Goal: Task Accomplishment & Management: Manage account settings

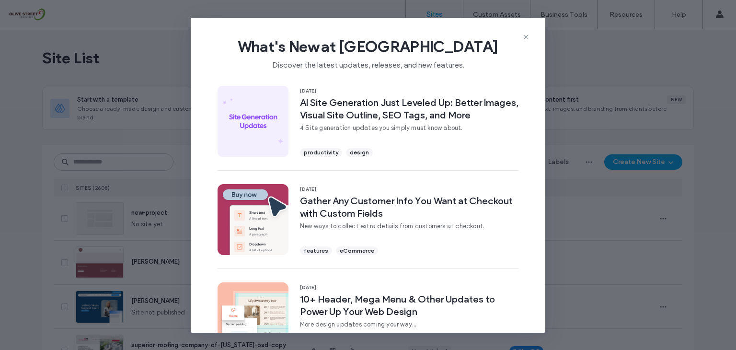
click at [530, 43] on span "What's New at Duda" at bounding box center [368, 46] width 324 height 19
click at [527, 39] on icon at bounding box center [526, 37] width 8 height 8
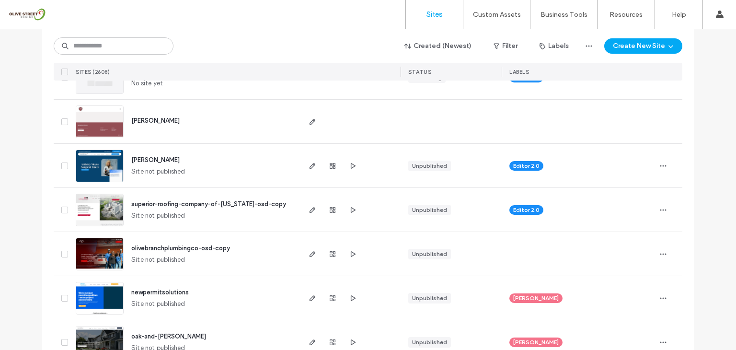
scroll to position [144, 0]
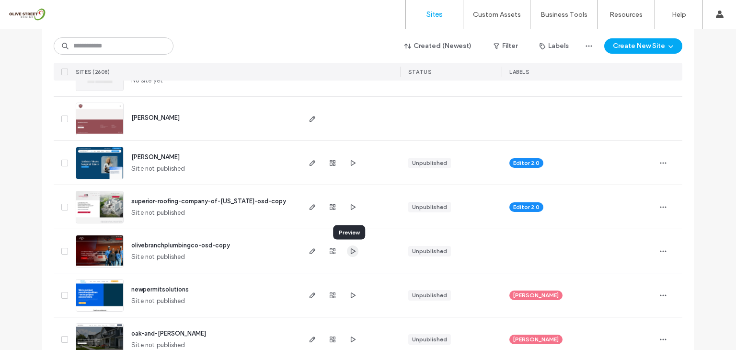
click at [349, 254] on icon "button" at bounding box center [353, 251] width 8 height 8
click at [349, 295] on icon "button" at bounding box center [353, 295] width 8 height 8
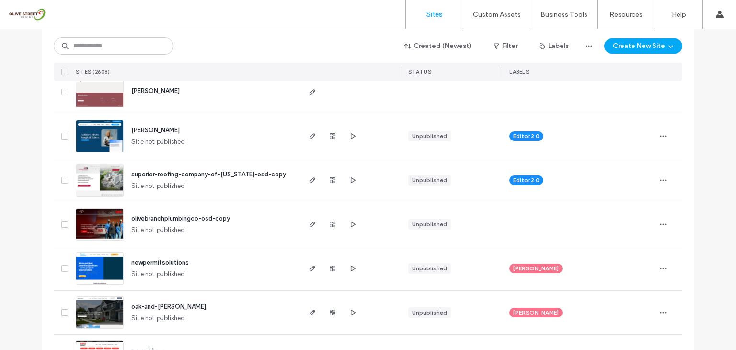
scroll to position [192, 0]
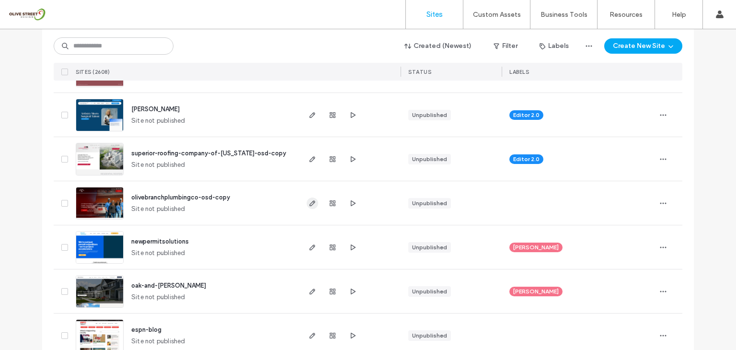
click at [310, 205] on use "button" at bounding box center [313, 203] width 6 height 6
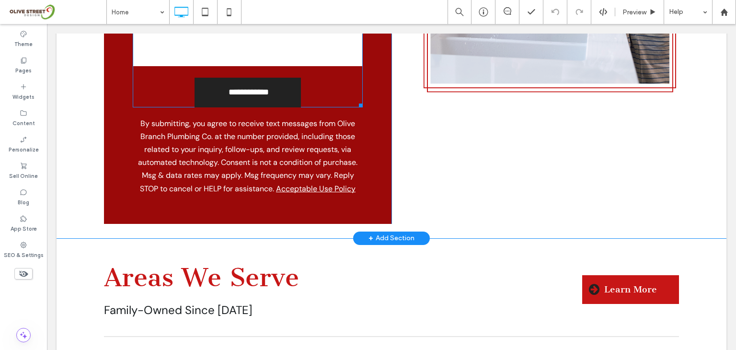
scroll to position [3497, 0]
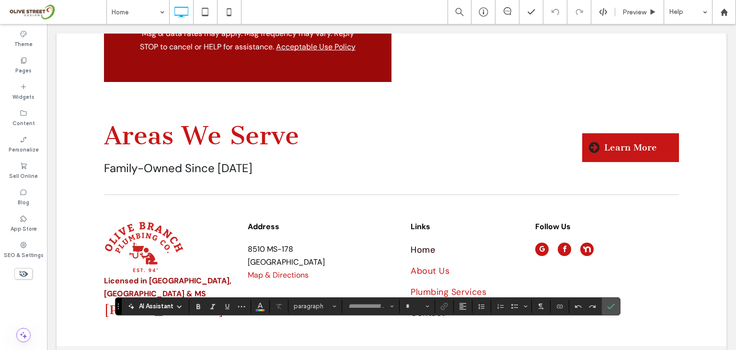
type input "*******"
type input "**"
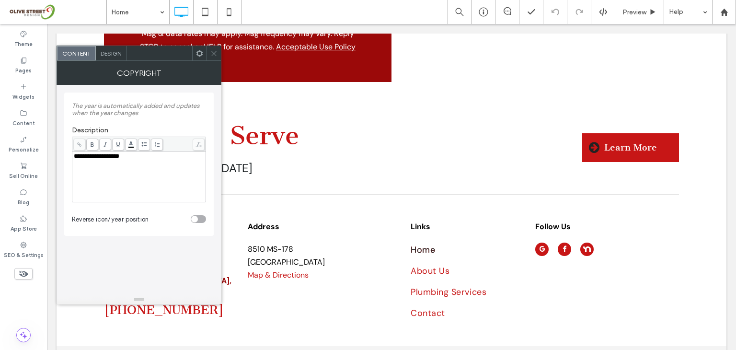
click at [213, 54] on icon at bounding box center [213, 53] width 7 height 7
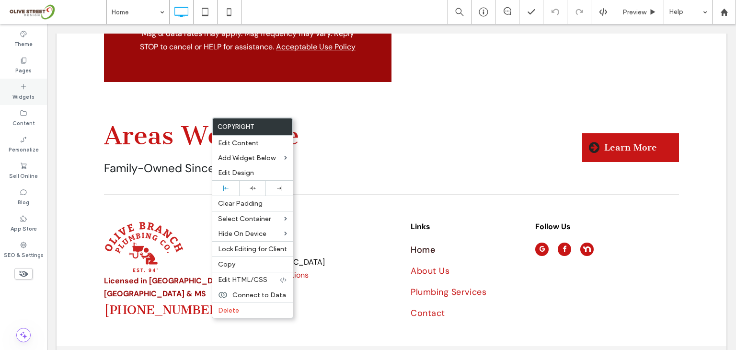
click at [22, 85] on icon at bounding box center [24, 87] width 8 height 8
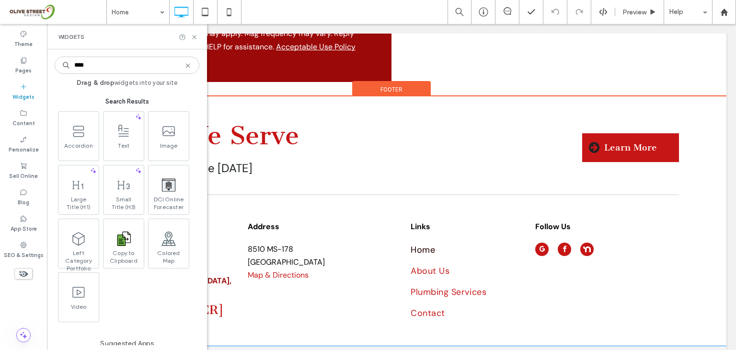
type input "****"
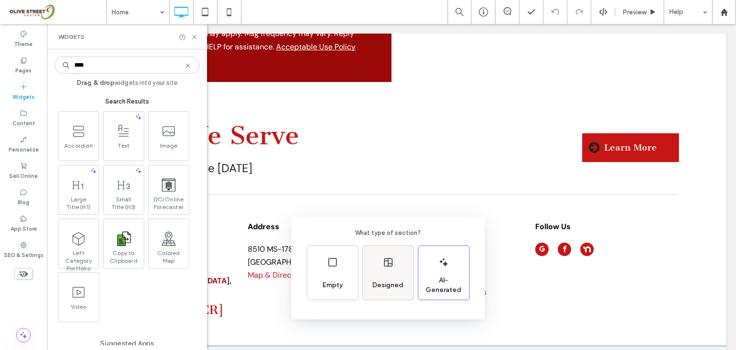
click at [387, 273] on div "Designed" at bounding box center [388, 273] width 51 height 54
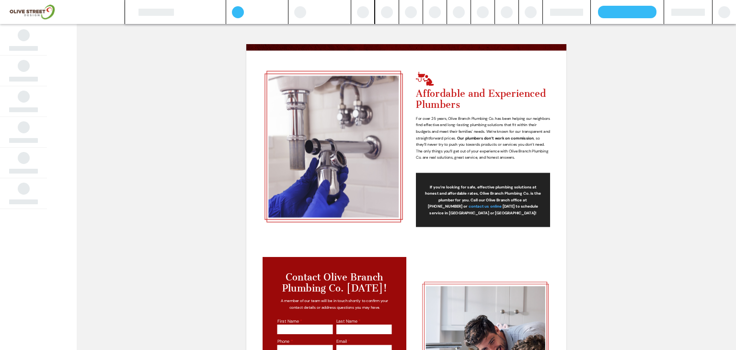
scroll to position [2559, 0]
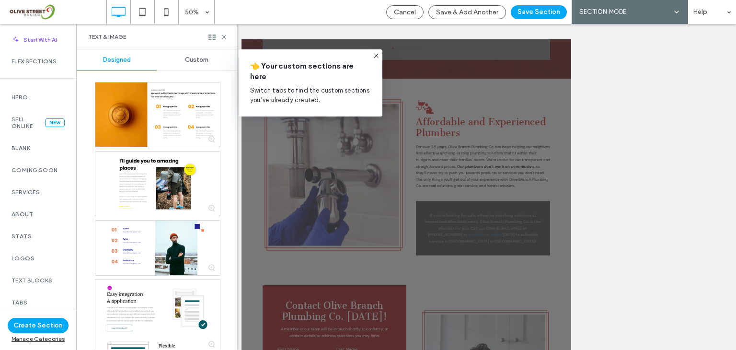
click at [372, 56] on icon at bounding box center [376, 56] width 8 height 8
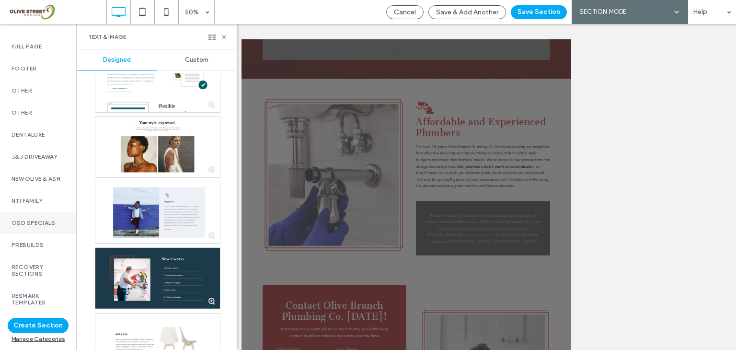
scroll to position [580, 0]
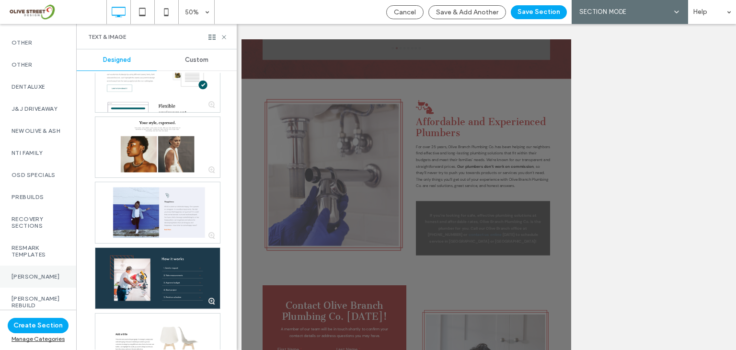
click at [30, 277] on label "[PERSON_NAME]" at bounding box center [38, 276] width 53 height 7
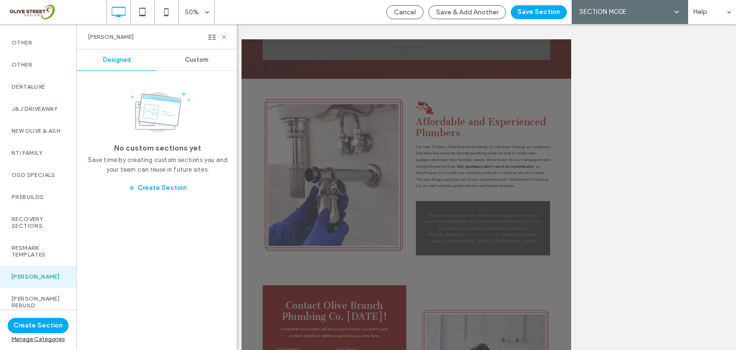
click at [34, 274] on div "[PERSON_NAME]" at bounding box center [38, 277] width 76 height 22
click at [40, 254] on label "RESMARK TEMPLATES" at bounding box center [38, 250] width 53 height 13
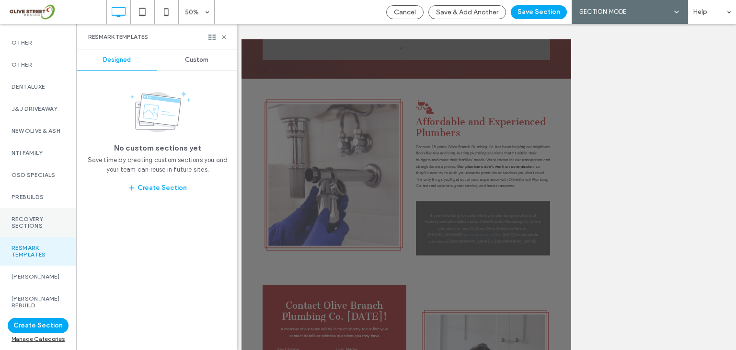
click at [43, 222] on label "Recovery Sections" at bounding box center [38, 222] width 53 height 13
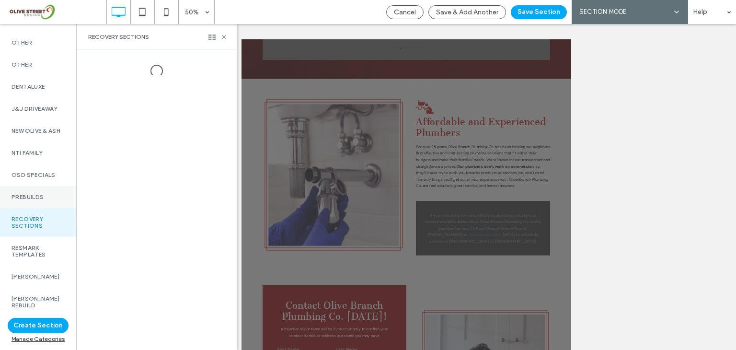
click at [50, 198] on label "Prebuilds" at bounding box center [38, 197] width 53 height 7
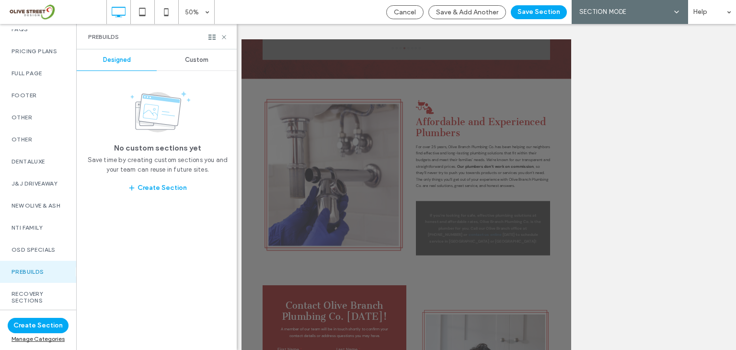
scroll to position [484, 0]
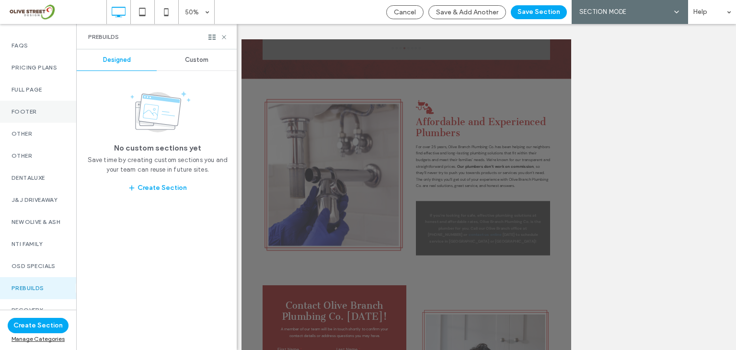
click at [23, 108] on label "Footer" at bounding box center [38, 111] width 53 height 7
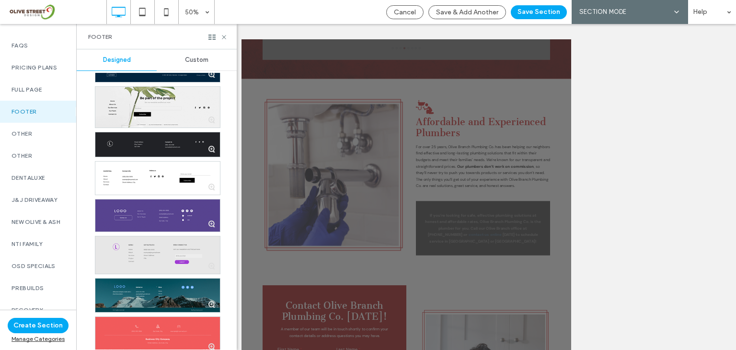
scroll to position [178, 0]
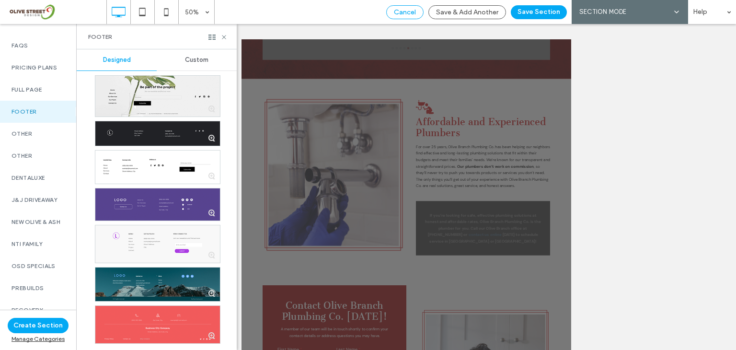
drag, startPoint x: 404, startPoint y: 10, endPoint x: 649, endPoint y: 173, distance: 293.8
click at [404, 10] on span "Cancel" at bounding box center [405, 12] width 22 height 8
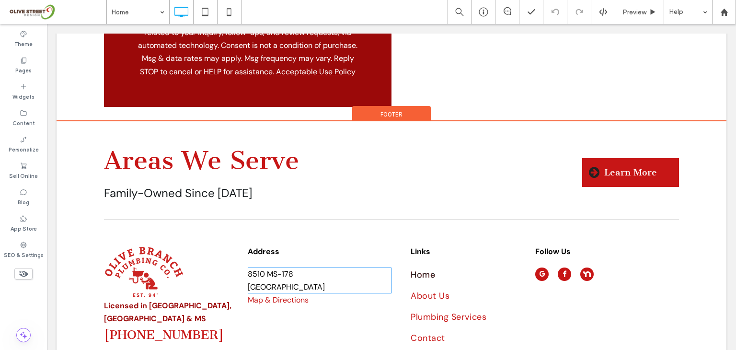
scroll to position [3497, 0]
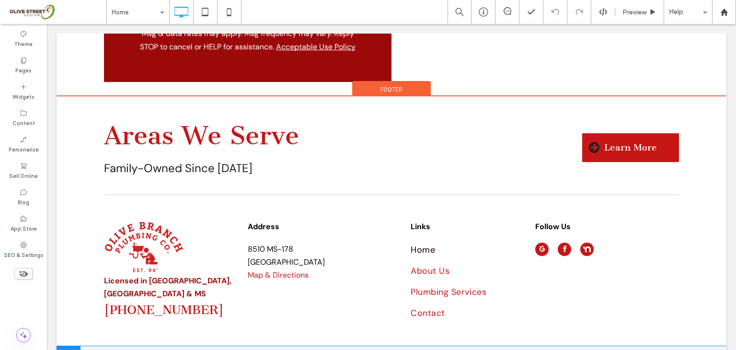
click at [73, 346] on div at bounding box center [69, 353] width 24 height 15
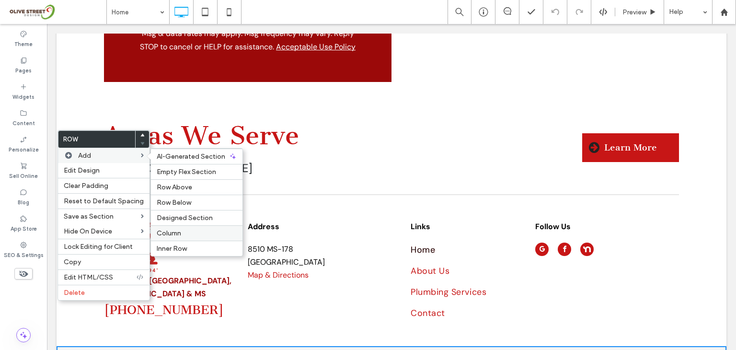
click at [194, 234] on label "Column" at bounding box center [197, 233] width 80 height 8
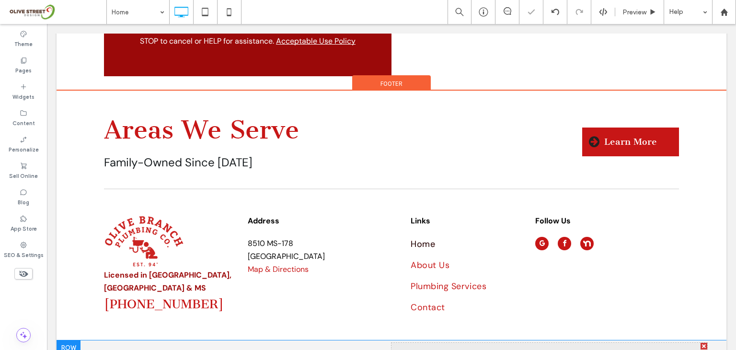
scroll to position [3510, 0]
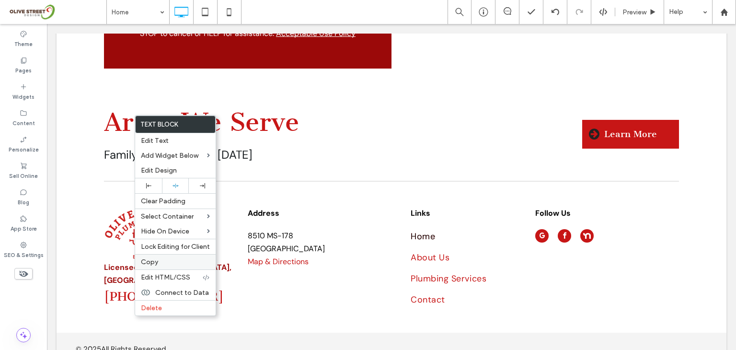
click at [167, 262] on label "Copy" at bounding box center [175, 262] width 69 height 8
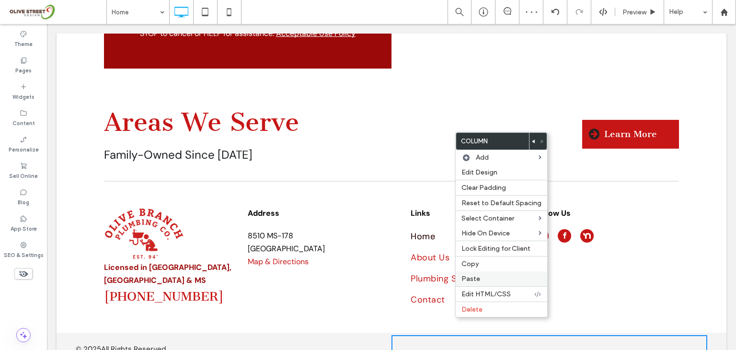
click at [491, 275] on label "Paste" at bounding box center [502, 279] width 80 height 8
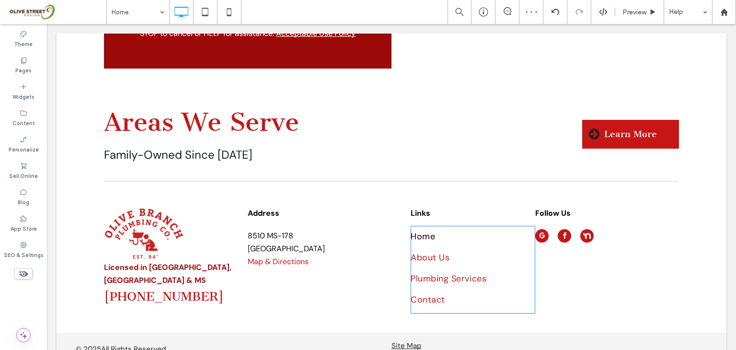
scroll to position [3497, 0]
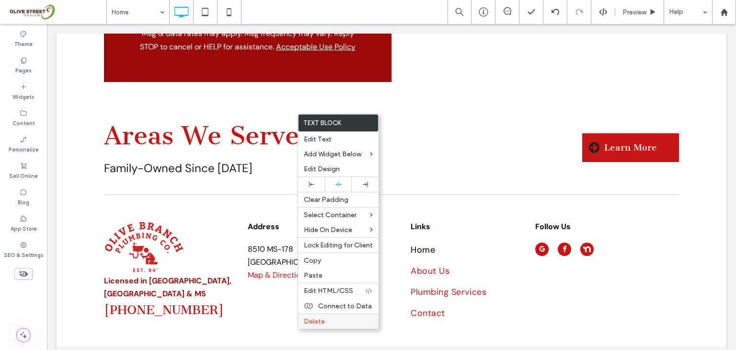
click at [320, 318] on span "Delete" at bounding box center [314, 321] width 21 height 8
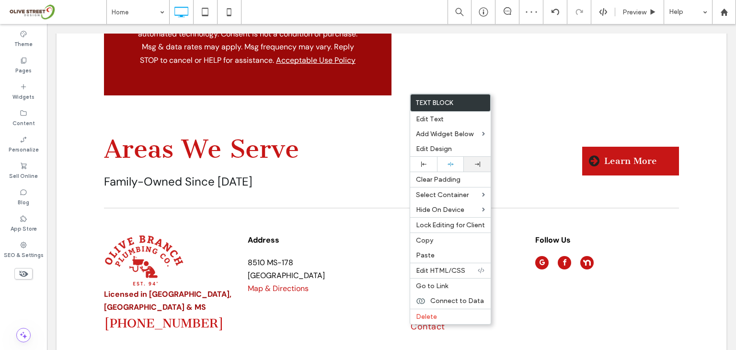
click at [479, 163] on use at bounding box center [477, 164] width 5 height 5
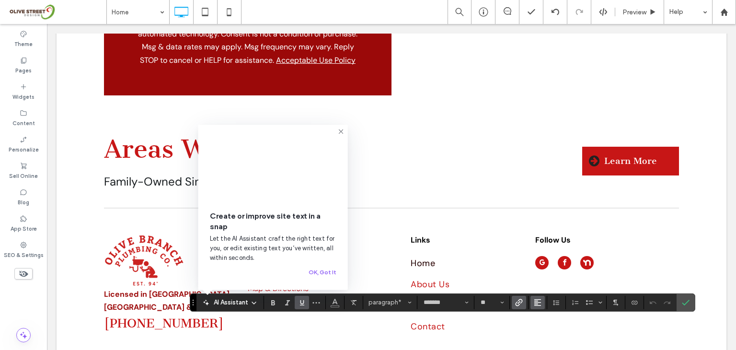
click at [539, 302] on use "Alignment" at bounding box center [537, 302] width 7 height 7
click at [550, 269] on div "ui.textEditor.alignment.right" at bounding box center [547, 273] width 12 height 8
click at [682, 303] on icon "Confirm" at bounding box center [686, 303] width 8 height 8
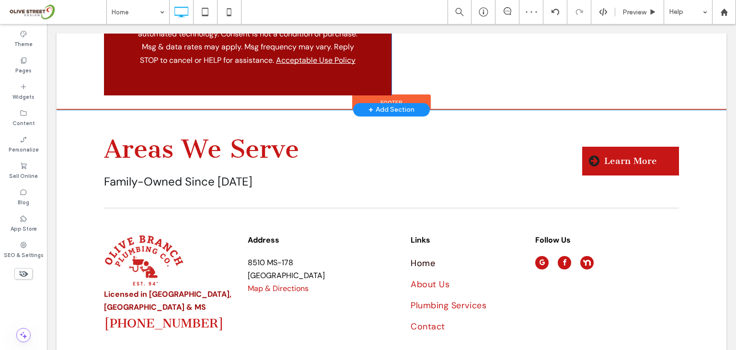
click at [71, 321] on iframe at bounding box center [19, 328] width 123 height 29
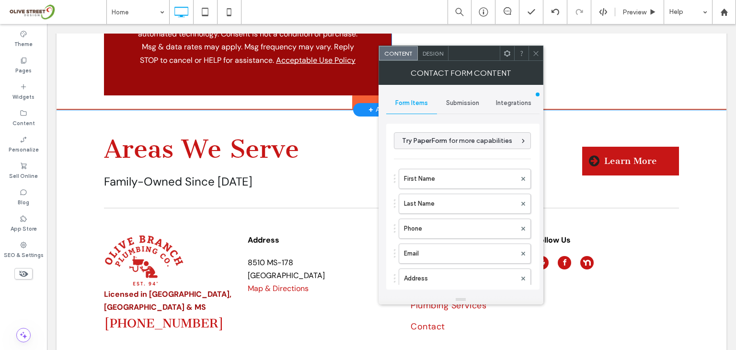
type input "**********"
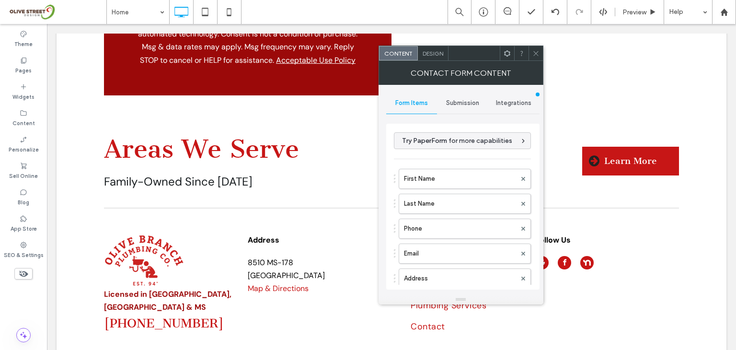
click at [443, 54] on span "Design" at bounding box center [433, 53] width 21 height 7
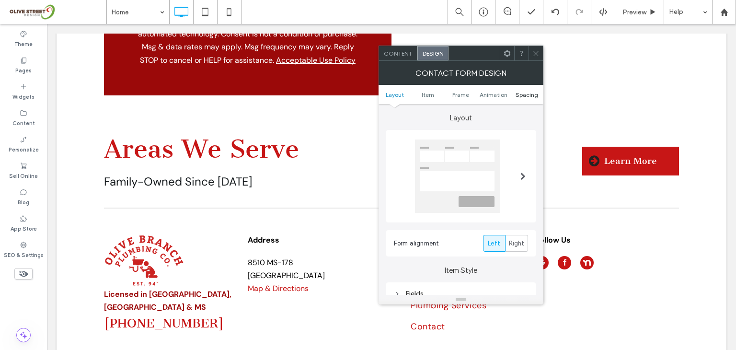
click at [528, 94] on span "Spacing" at bounding box center [527, 94] width 23 height 7
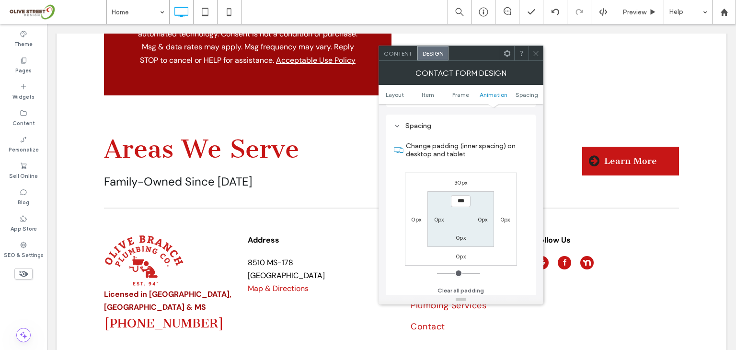
scroll to position [370, 0]
click at [458, 180] on label "30px" at bounding box center [460, 179] width 13 height 7
type input "**"
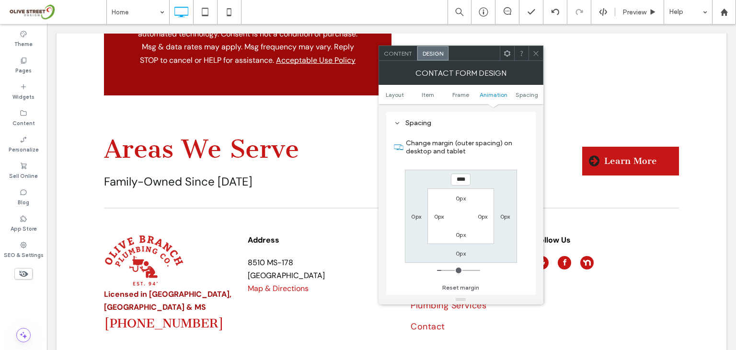
click at [458, 179] on input "****" at bounding box center [461, 179] width 20 height 12
click at [452, 178] on input "****" at bounding box center [461, 179] width 20 height 12
type input "***"
type input "*"
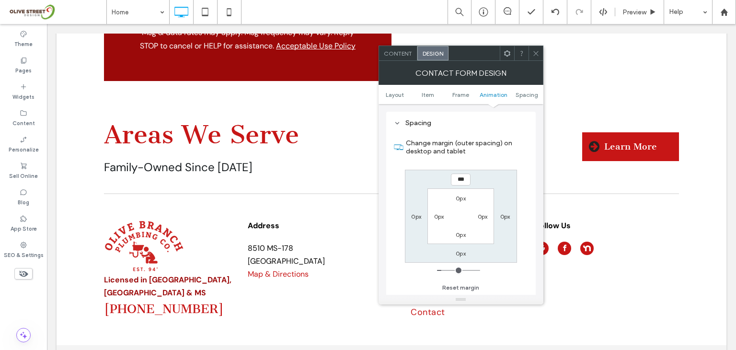
scroll to position [3469, 0]
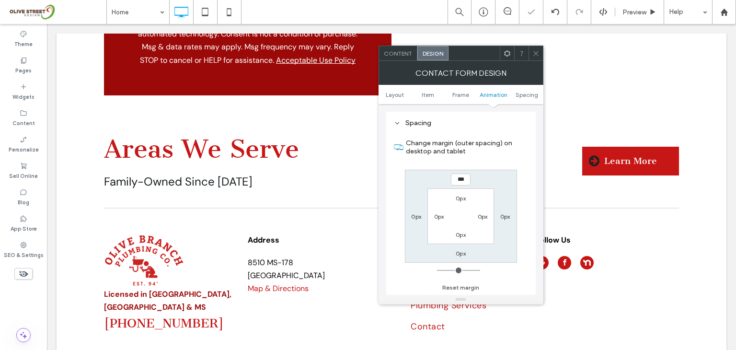
click at [514, 274] on div "Change margin (outer spacing) on desktop and tablet *** 0px 0px 0px 0px 0px 0px…" at bounding box center [461, 211] width 134 height 165
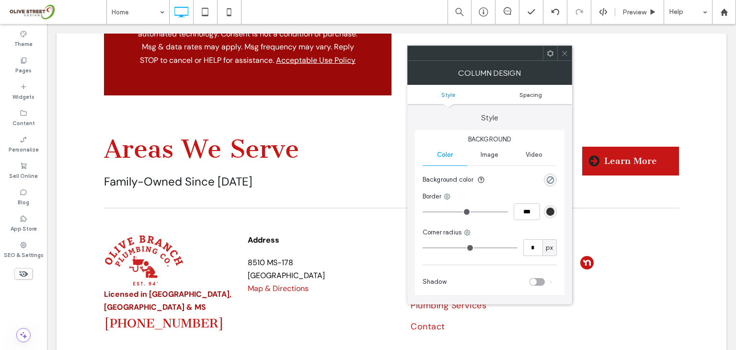
click at [531, 94] on span "Spacing" at bounding box center [531, 94] width 23 height 7
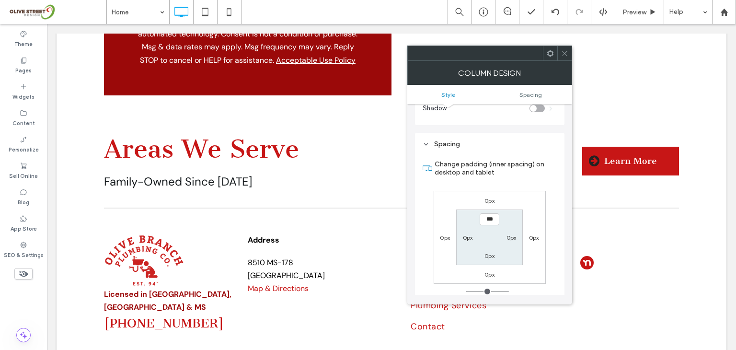
scroll to position [195, 0]
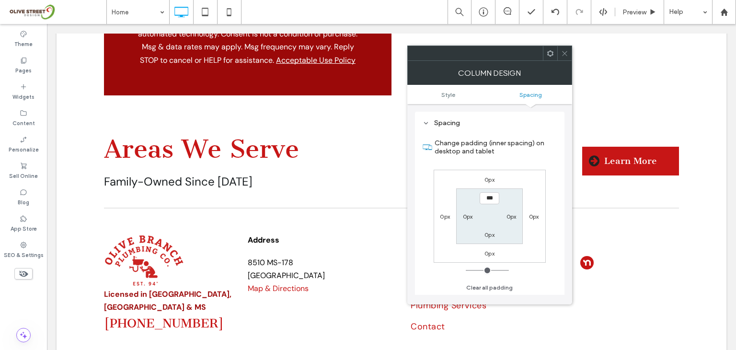
click at [566, 57] on span at bounding box center [564, 53] width 7 height 14
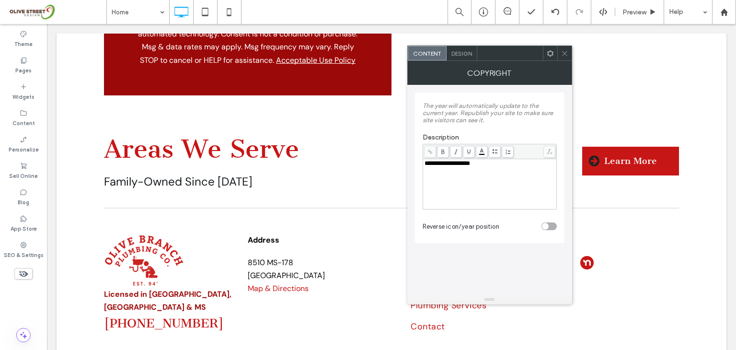
click at [462, 52] on span "Design" at bounding box center [461, 53] width 21 height 7
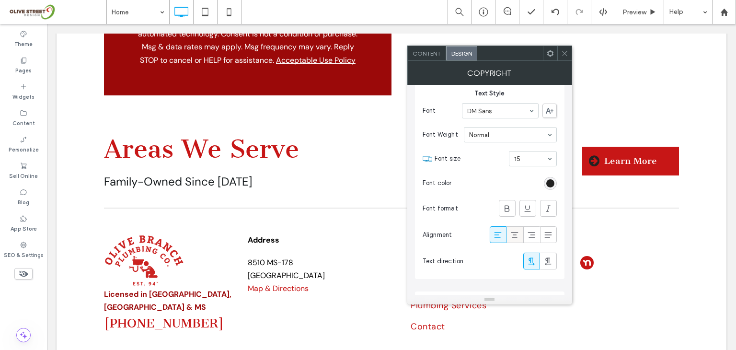
scroll to position [35, 0]
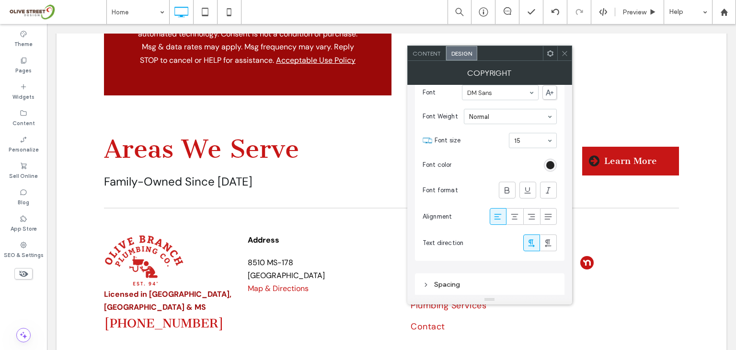
click at [470, 278] on div "Spacing" at bounding box center [490, 284] width 134 height 13
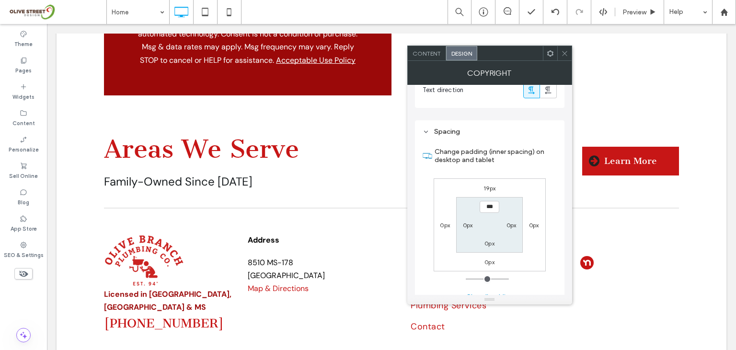
scroll to position [202, 0]
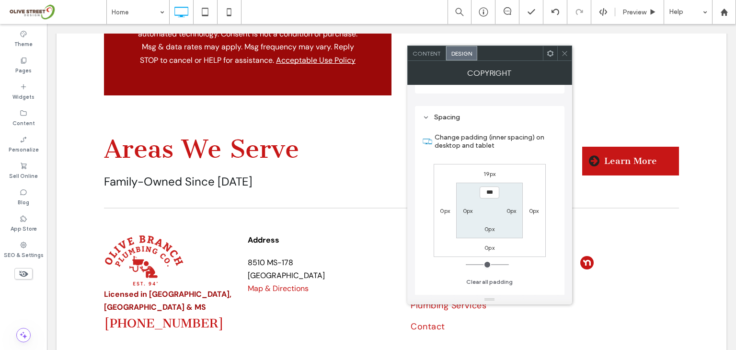
click at [491, 173] on label "19px" at bounding box center [490, 173] width 12 height 7
type input "**"
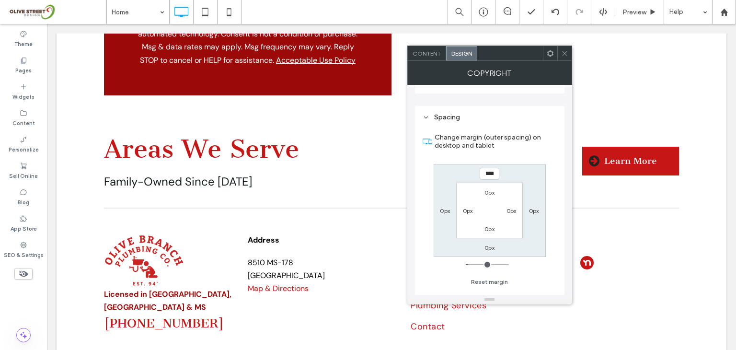
click at [487, 172] on input "****" at bounding box center [490, 174] width 20 height 12
click at [488, 171] on input "****" at bounding box center [490, 174] width 20 height 12
type input "****"
type input "**"
type input "****"
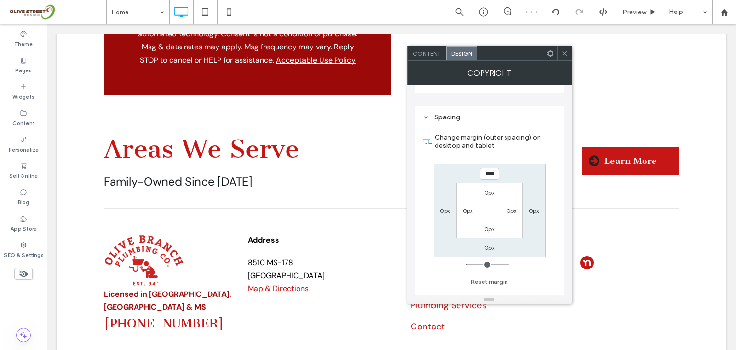
type input "**"
drag, startPoint x: 562, startPoint y: 49, endPoint x: 513, endPoint y: 0, distance: 69.5
click at [562, 50] on icon at bounding box center [564, 53] width 7 height 7
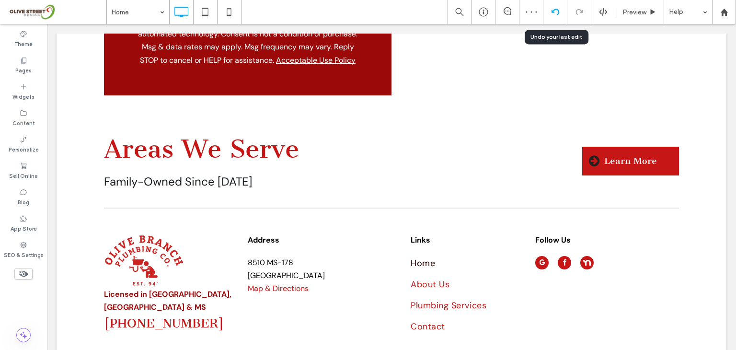
click at [556, 14] on icon at bounding box center [556, 12] width 8 height 8
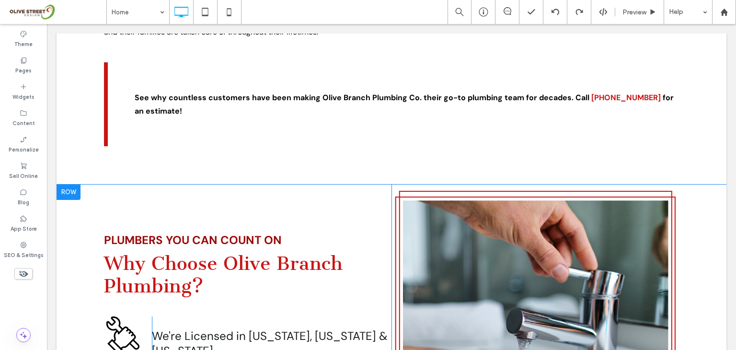
scroll to position [1552, 0]
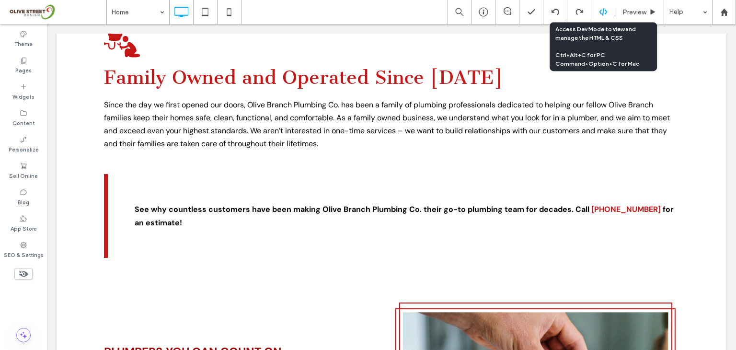
click at [603, 12] on use at bounding box center [603, 12] width 8 height 8
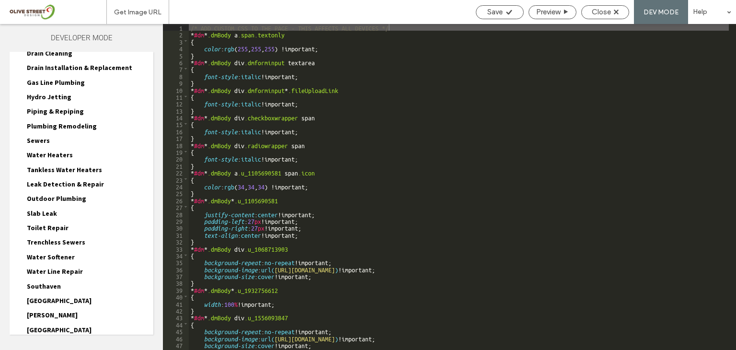
scroll to position [268, 0]
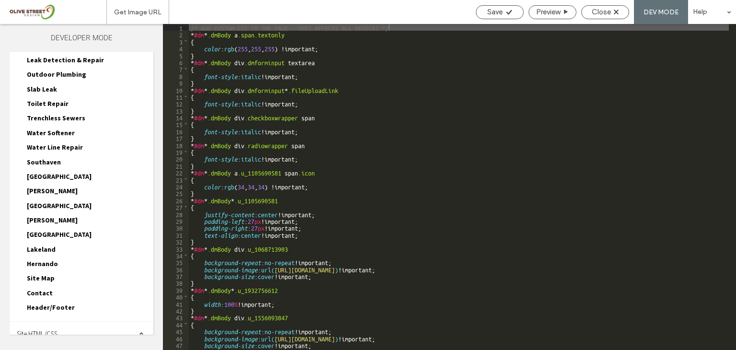
click at [56, 303] on span "Header/Footer" at bounding box center [51, 307] width 48 height 9
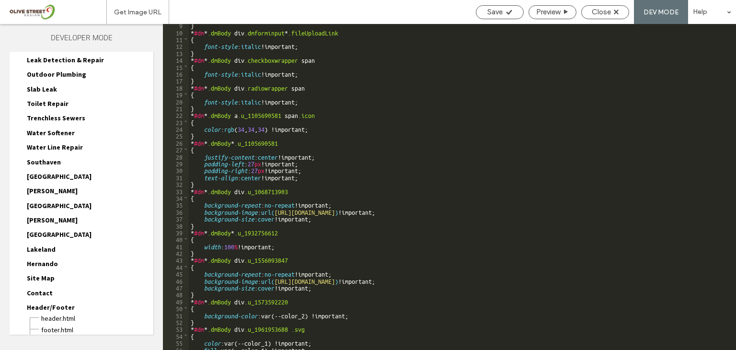
scroll to position [58, 0]
click at [66, 325] on span "footer.html" at bounding box center [97, 330] width 113 height 10
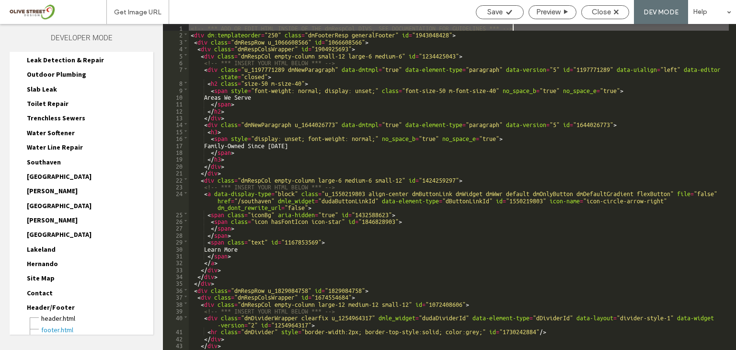
scroll to position [0, 0]
click at [73, 313] on span "header.html" at bounding box center [97, 318] width 113 height 10
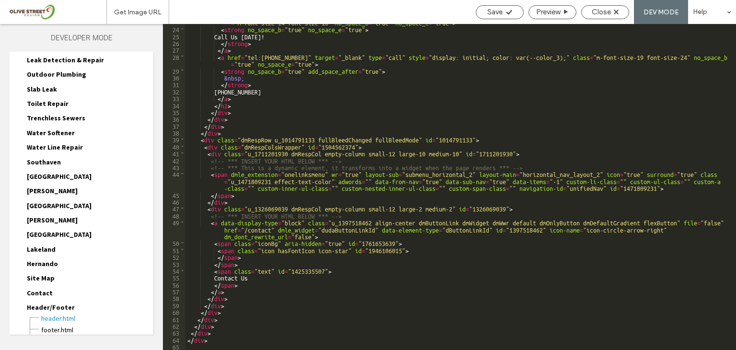
scroll to position [185, 0]
click at [220, 334] on div "< a href = "tel:[PHONE_NUMBER]" target = "_blank" type = "call" style = "font-w…" at bounding box center [456, 185] width 543 height 347
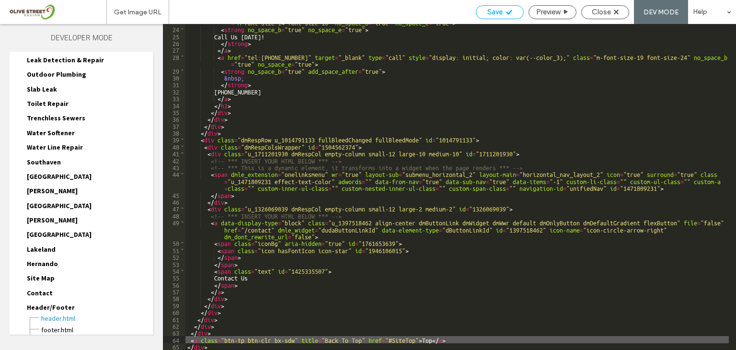
click at [502, 12] on div "Save" at bounding box center [499, 12] width 47 height 9
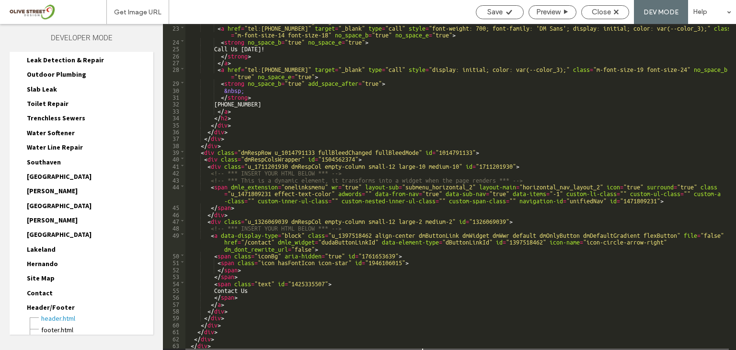
scroll to position [205, 0]
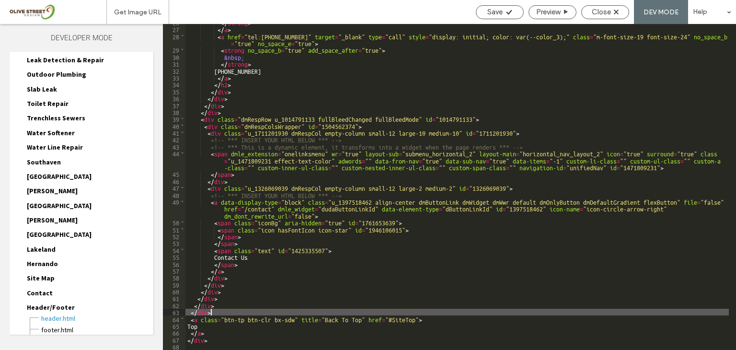
click at [215, 311] on div "</ strong > </ a > < a href = "tel:[PHONE_NUMBER]" target = "_blank" type = "ca…" at bounding box center [456, 189] width 543 height 340
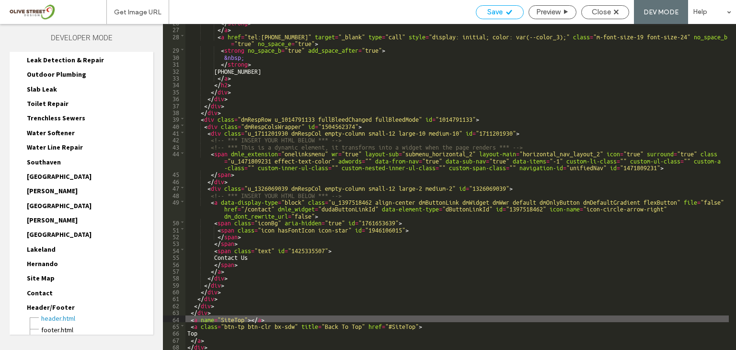
click at [492, 13] on span "Save" at bounding box center [494, 12] width 15 height 9
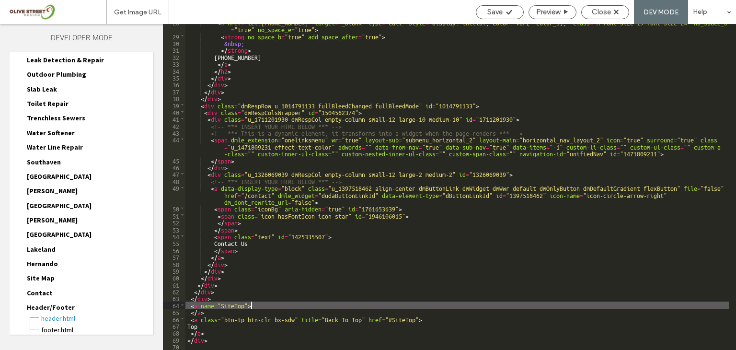
scroll to position [0, 0]
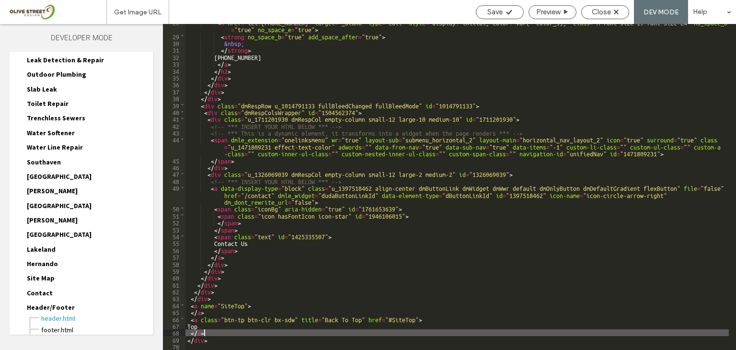
click at [203, 332] on div "< a href = "tel:[PHONE_NUMBER]" target = "_blank" type = "call" style = "displa…" at bounding box center [456, 192] width 543 height 347
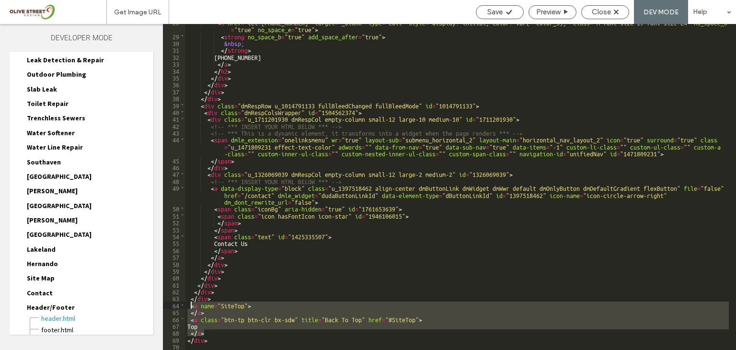
drag, startPoint x: 206, startPoint y: 332, endPoint x: 189, endPoint y: 304, distance: 32.5
click at [189, 304] on div "< a href = "tel:[PHONE_NUMBER]" target = "_blank" type = "call" style = "displa…" at bounding box center [456, 192] width 543 height 347
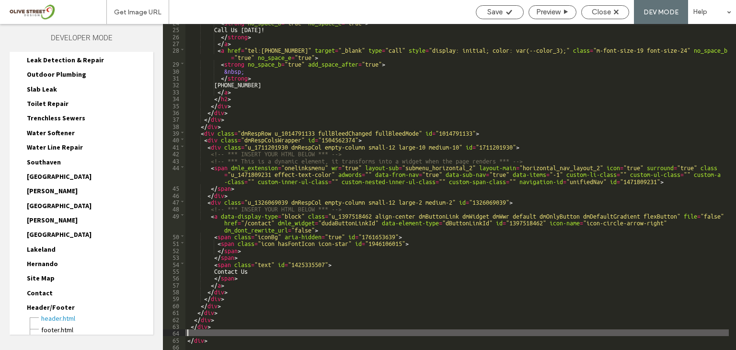
scroll to position [185, 0]
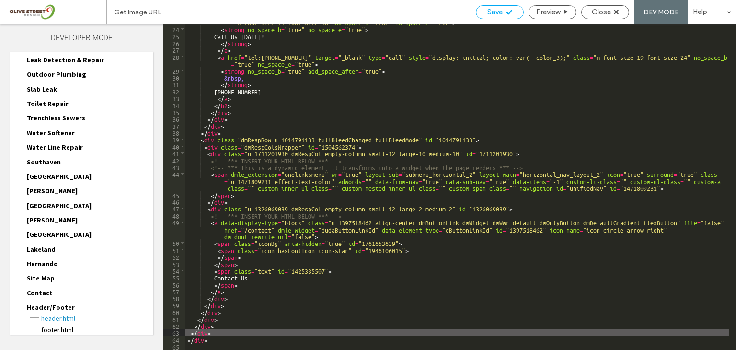
click at [500, 7] on div "Save" at bounding box center [500, 12] width 48 height 14
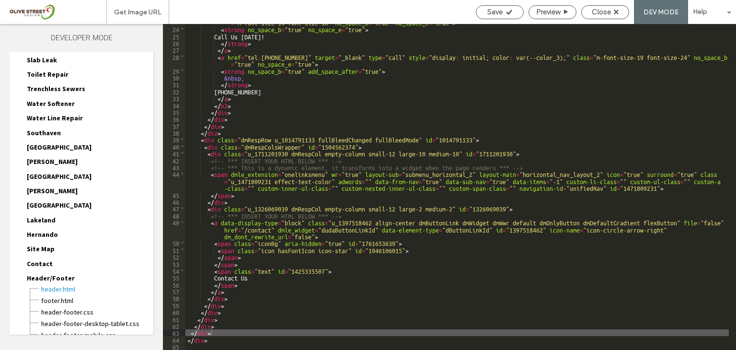
scroll to position [324, 0]
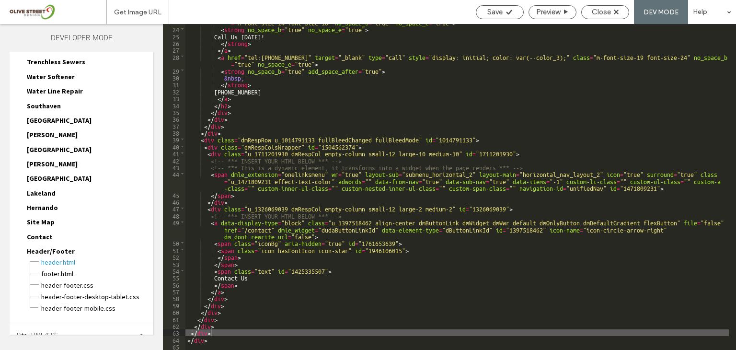
click at [57, 331] on span "Site HTML/CSS" at bounding box center [37, 335] width 41 height 9
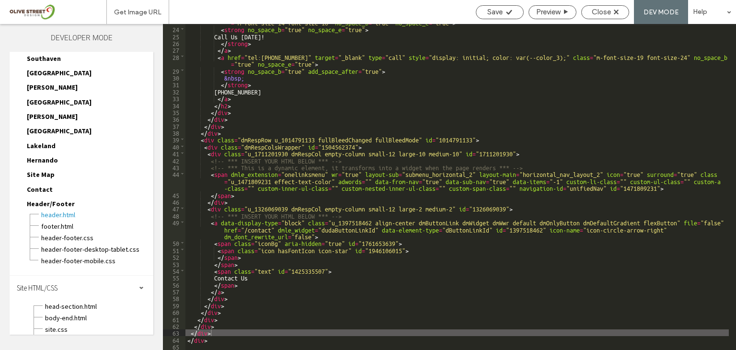
scroll to position [409, 0]
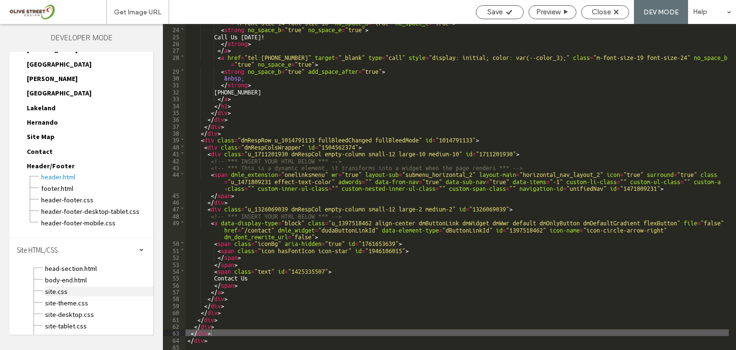
click at [72, 287] on span "site.css" at bounding box center [99, 292] width 109 height 10
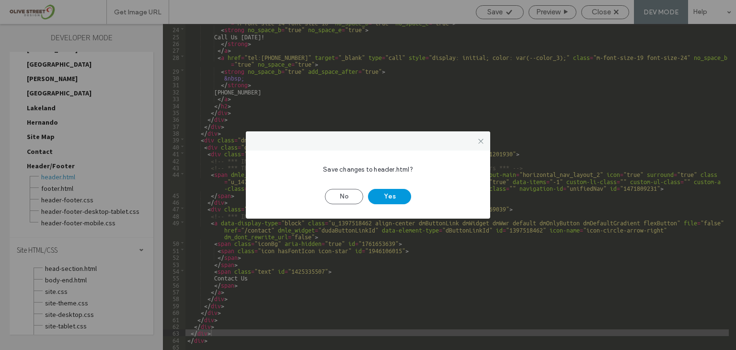
click at [387, 194] on button "Yes" at bounding box center [389, 196] width 43 height 15
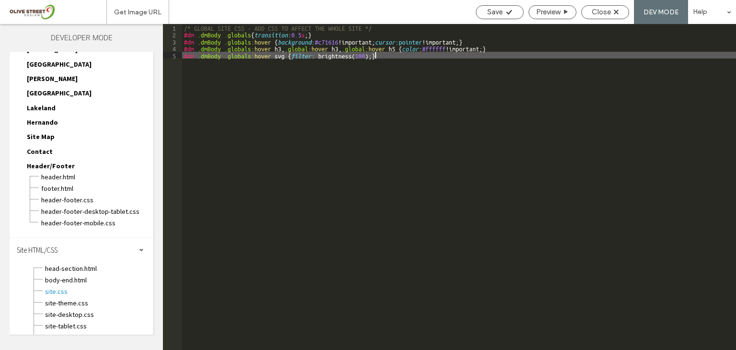
click at [404, 58] on div "/* GLOBAL SITE CSS - ADD CSS TO AFFECT THE WHOLE SITE */ #dm .dmBody .globals {…" at bounding box center [459, 194] width 554 height 340
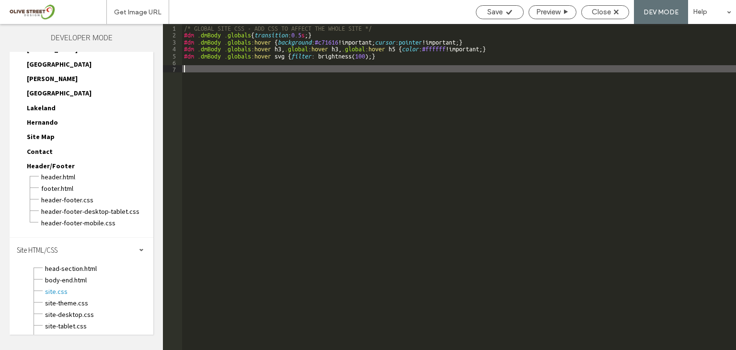
type textarea "**"
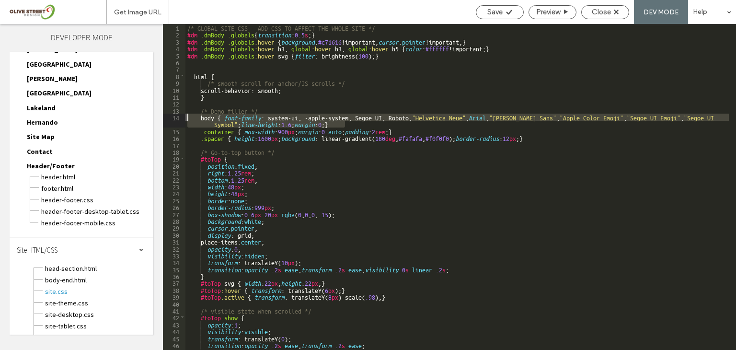
drag, startPoint x: 347, startPoint y: 126, endPoint x: 163, endPoint y: 116, distance: 183.8
click at [163, 116] on div "** 1 2 3 4 5 6 7 8 9 10 11 12 13 14 15 16 17 18 19 20 21 22 23 24 25 26 27 28 2…" at bounding box center [449, 187] width 573 height 326
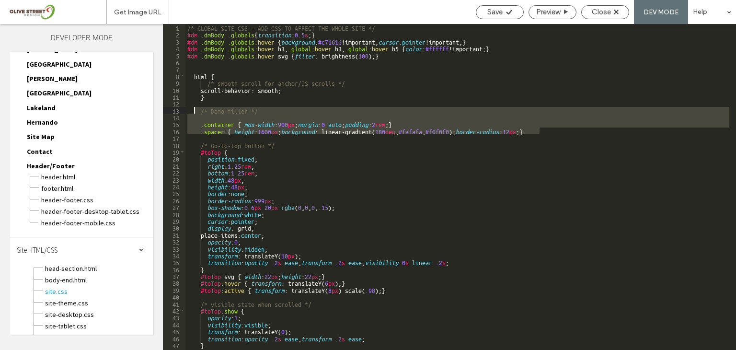
drag, startPoint x: 550, startPoint y: 129, endPoint x: 196, endPoint y: 111, distance: 354.6
click at [196, 111] on div "/* GLOBAL SITE CSS - ADD CSS TO AFFECT THE WHOLE SITE */ #dm .dmBody .globals {…" at bounding box center [456, 194] width 543 height 340
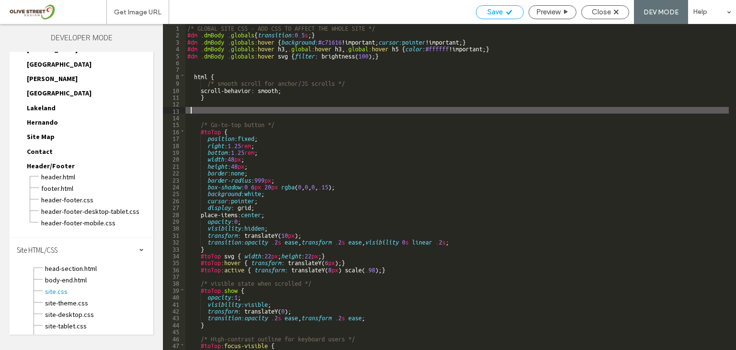
click at [497, 8] on span "Save" at bounding box center [494, 12] width 15 height 9
click at [612, 13] on div "Close" at bounding box center [605, 12] width 47 height 9
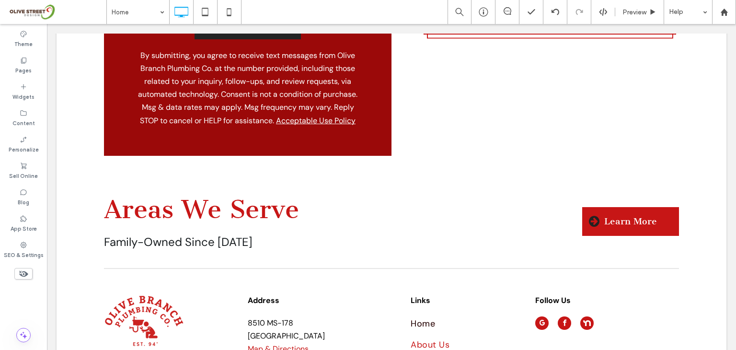
scroll to position [3469, 0]
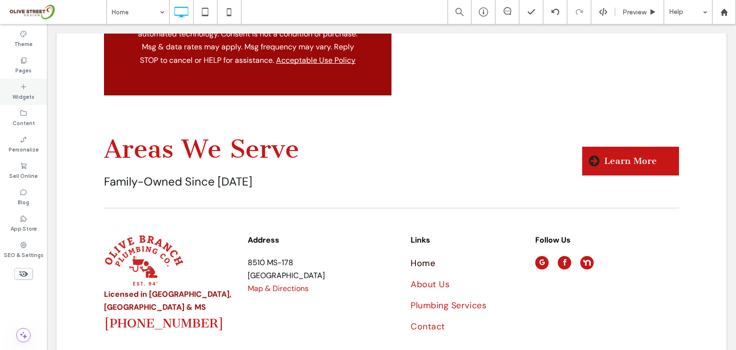
click at [26, 89] on icon at bounding box center [24, 87] width 8 height 8
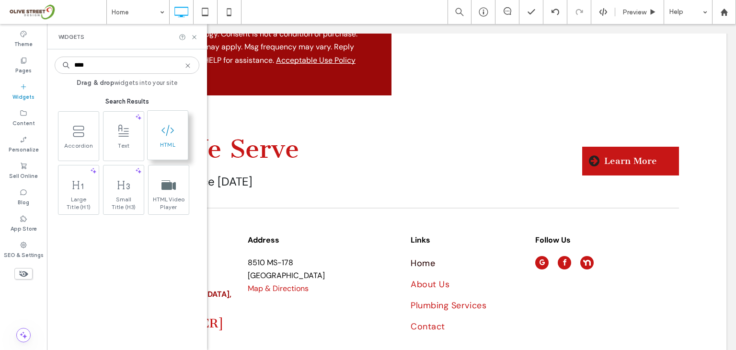
type input "****"
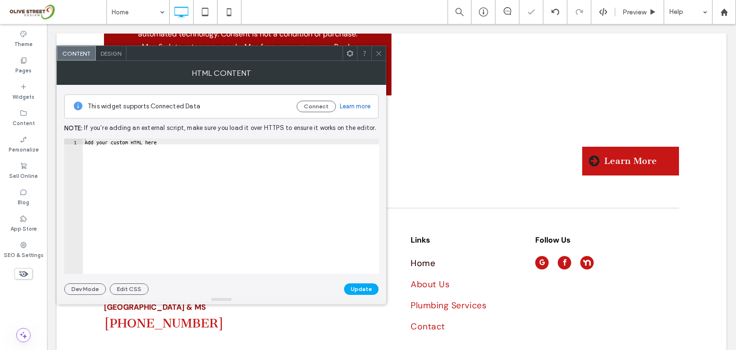
click at [153, 149] on div "Add your custom HTML here" at bounding box center [231, 212] width 296 height 147
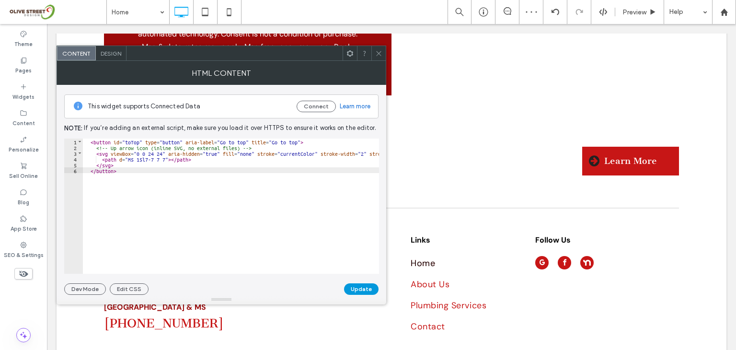
click at [355, 289] on button "Update" at bounding box center [361, 289] width 35 height 12
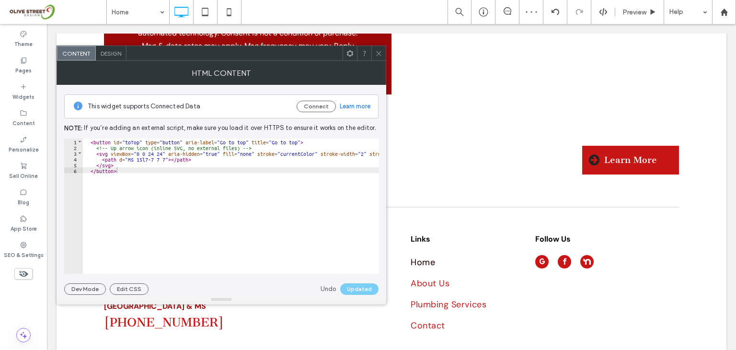
click at [380, 56] on icon at bounding box center [378, 53] width 7 height 7
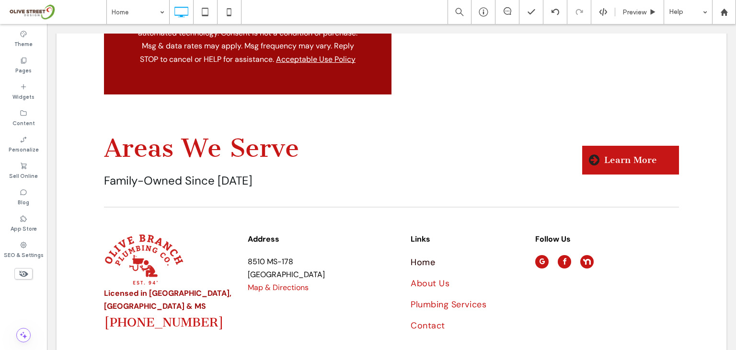
type input "*******"
type input "**"
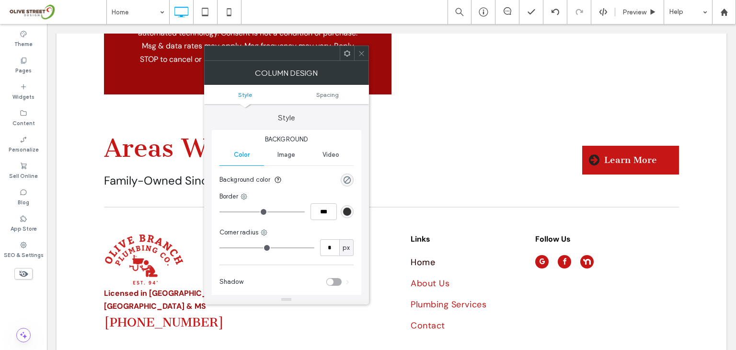
click at [360, 56] on icon at bounding box center [361, 53] width 7 height 7
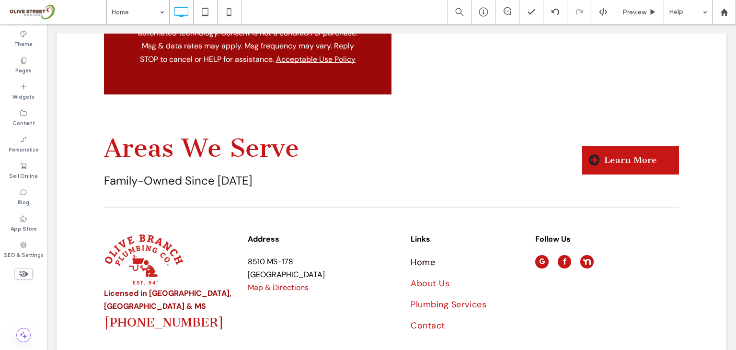
click at [23, 271] on use at bounding box center [23, 274] width 9 height 6
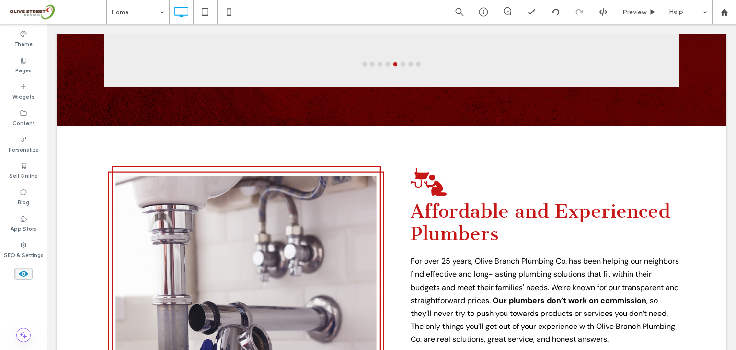
scroll to position [4393, 0]
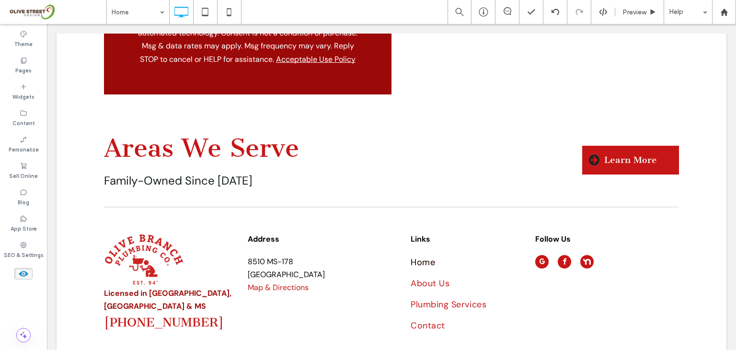
click at [23, 271] on use at bounding box center [24, 274] width 10 height 6
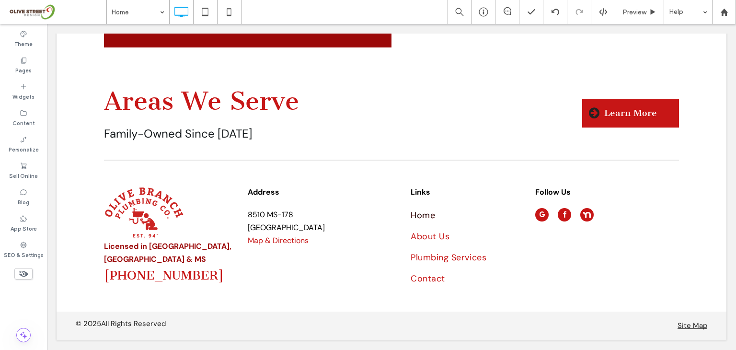
scroll to position [3470, 0]
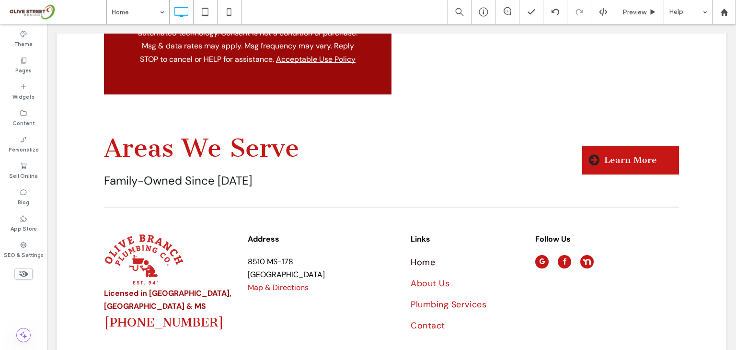
click at [23, 271] on use at bounding box center [23, 274] width 9 height 6
click at [23, 271] on use at bounding box center [24, 274] width 10 height 6
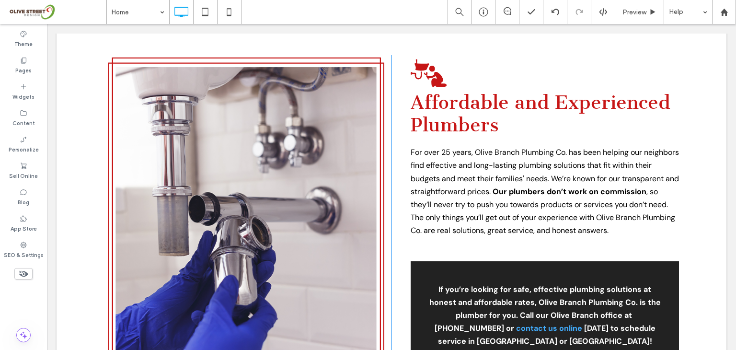
scroll to position [2415, 0]
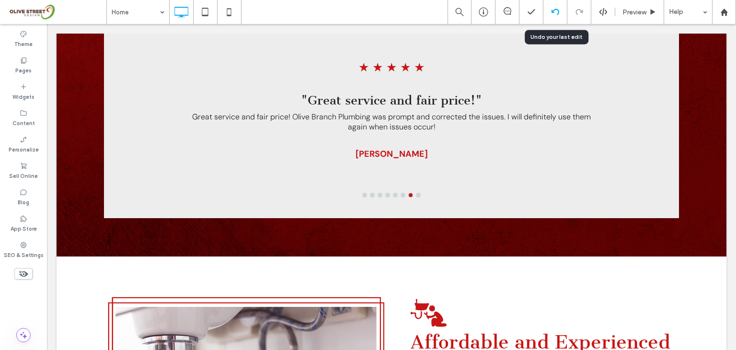
click at [552, 14] on icon at bounding box center [556, 12] width 8 height 8
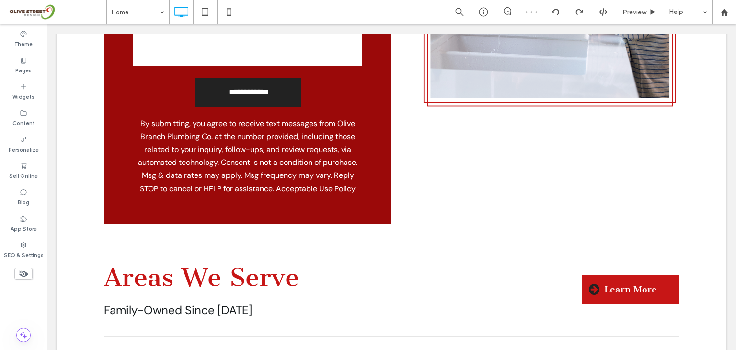
scroll to position [3485, 0]
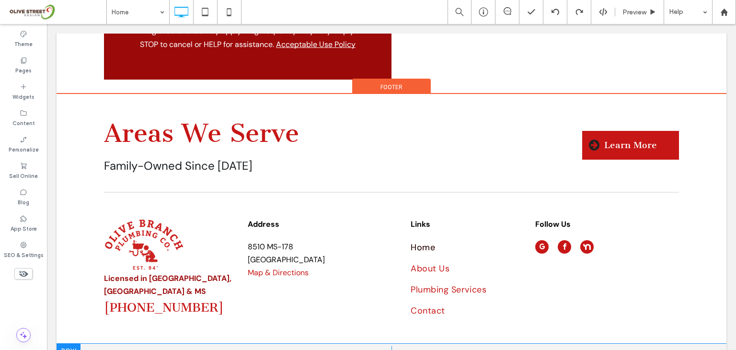
click at [454, 349] on span at bounding box center [550, 356] width 316 height 10
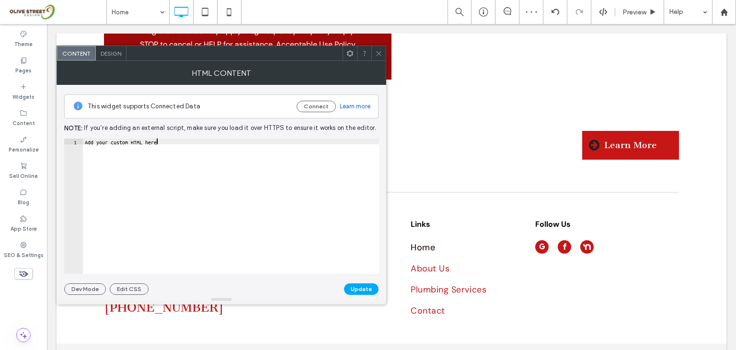
click at [171, 146] on div "Add your custom HTML here" at bounding box center [231, 212] width 296 height 147
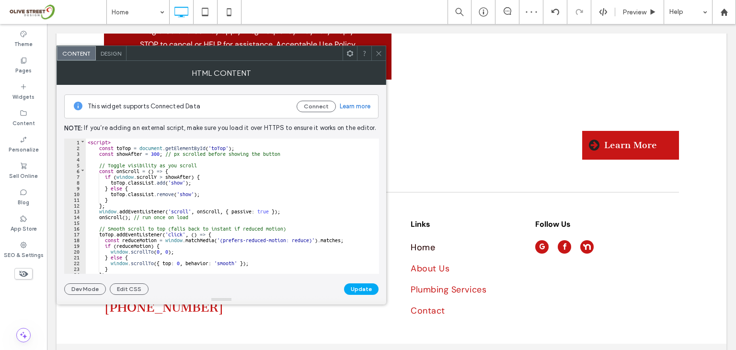
scroll to position [0, 0]
click at [86, 139] on div "< script > const toTop = document . getElementById ( 'toTop' ) ; const showAfte…" at bounding box center [229, 212] width 286 height 147
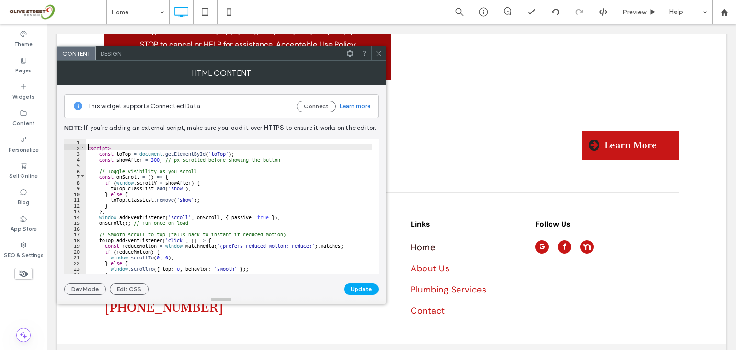
type textarea "**"
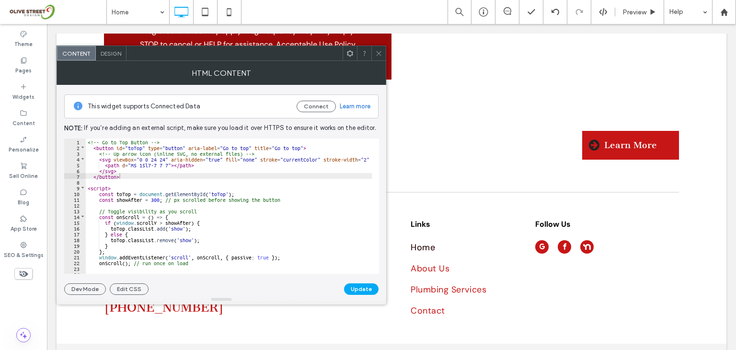
drag, startPoint x: 462, startPoint y: 307, endPoint x: 463, endPoint y: 296, distance: 10.6
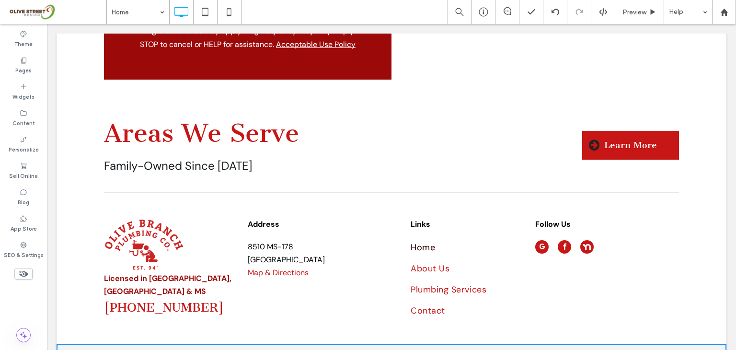
click at [454, 349] on div "Add your custom HTML here" at bounding box center [550, 356] width 316 height 10
click at [498, 349] on div "Add your custom HTML here" at bounding box center [550, 356] width 316 height 10
click at [483, 349] on div "Add your custom HTML here" at bounding box center [550, 356] width 316 height 10
click at [457, 349] on div "Add your custom HTML here" at bounding box center [550, 356] width 316 height 10
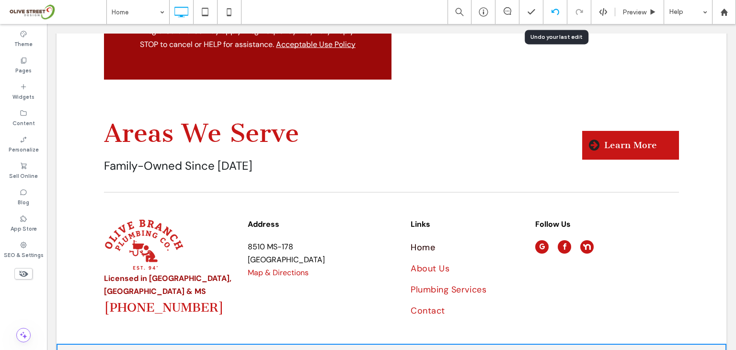
click at [556, 13] on icon at bounding box center [556, 12] width 8 height 8
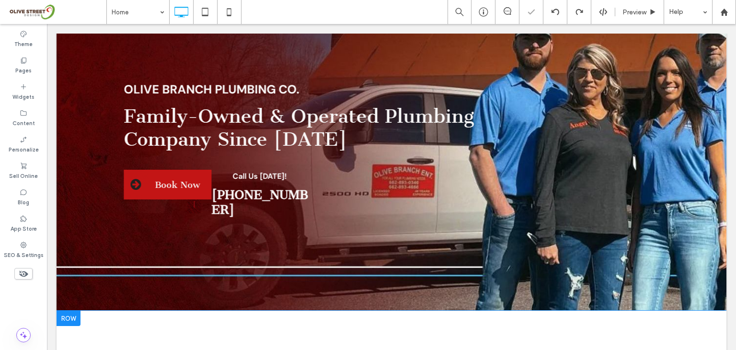
scroll to position [240, 0]
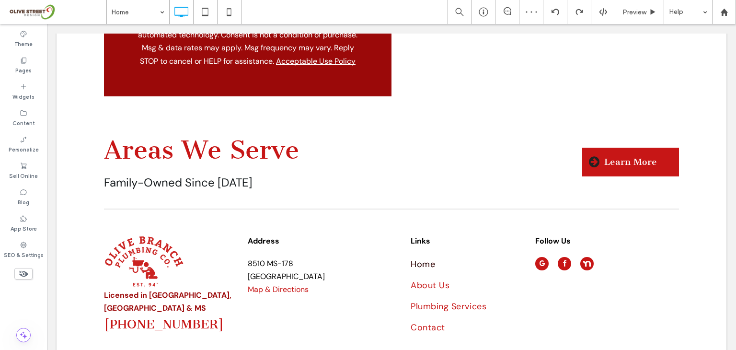
scroll to position [3485, 0]
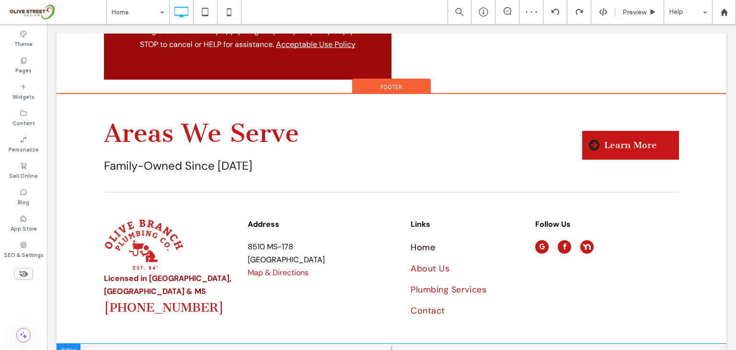
click at [474, 349] on span at bounding box center [550, 356] width 316 height 10
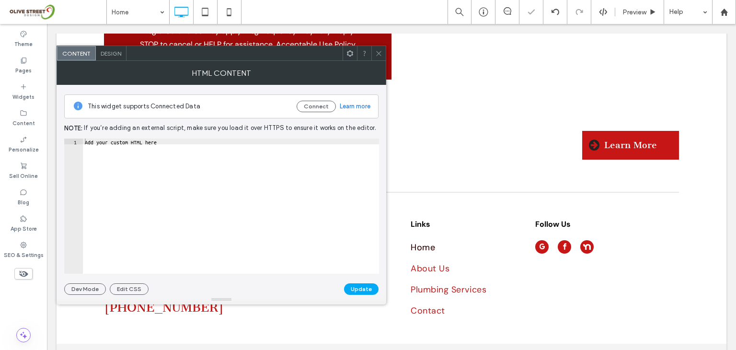
click at [219, 168] on div "Add your custom HTML here" at bounding box center [231, 212] width 296 height 147
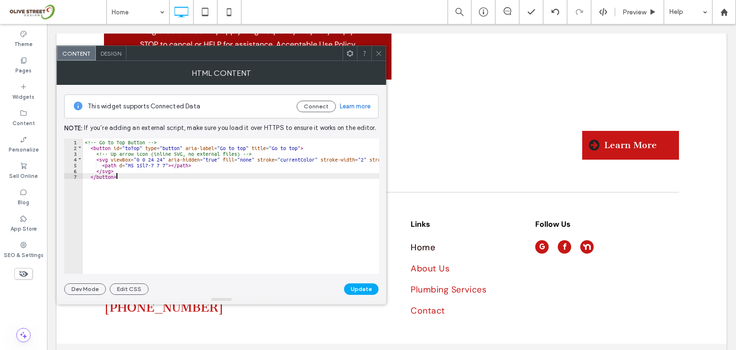
type textarea "**"
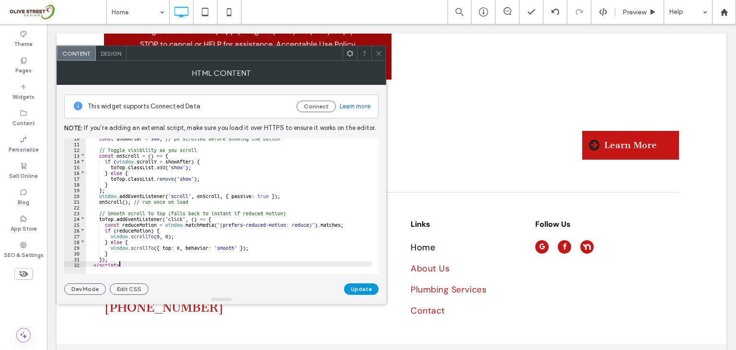
click at [367, 288] on button "Update" at bounding box center [361, 289] width 35 height 12
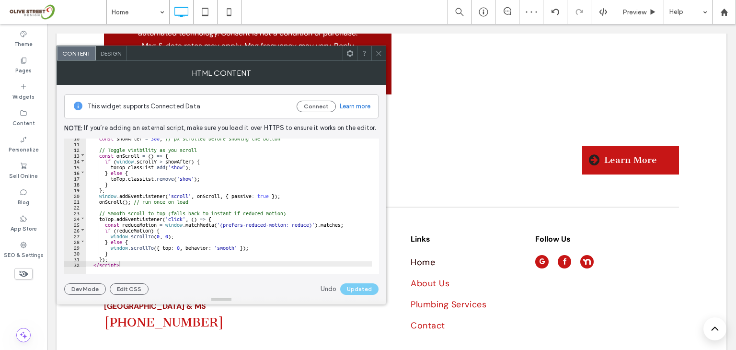
click at [380, 57] on span at bounding box center [378, 53] width 7 height 14
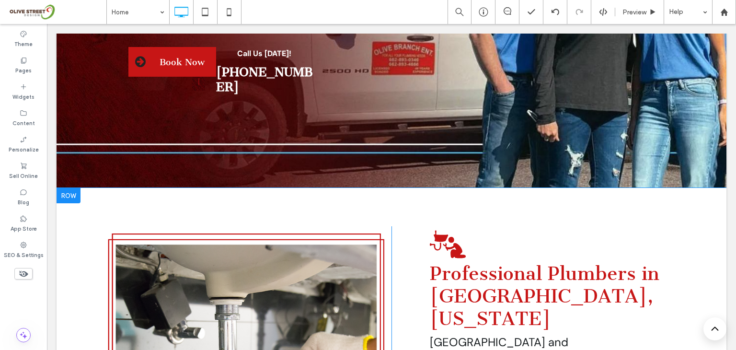
scroll to position [0, 0]
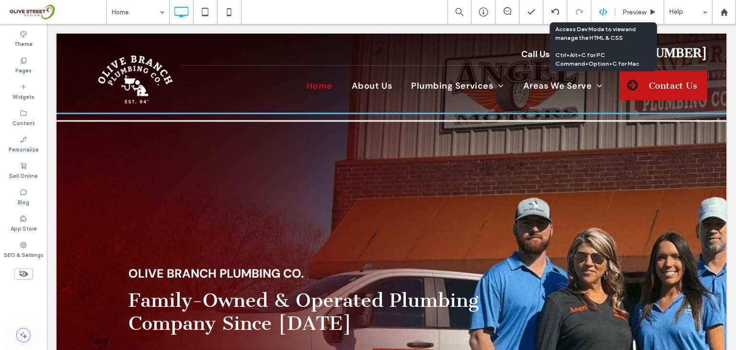
click at [603, 12] on use at bounding box center [603, 12] width 8 height 8
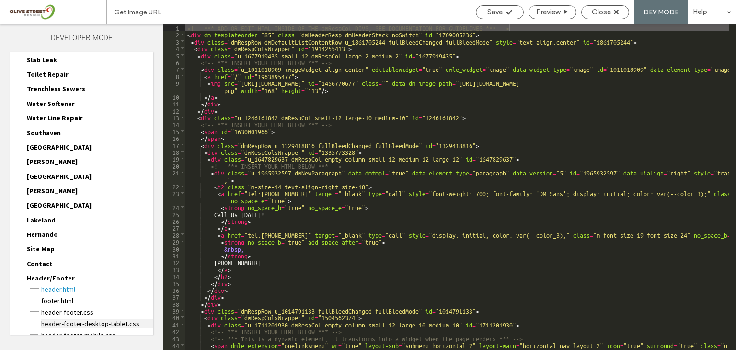
scroll to position [268, 0]
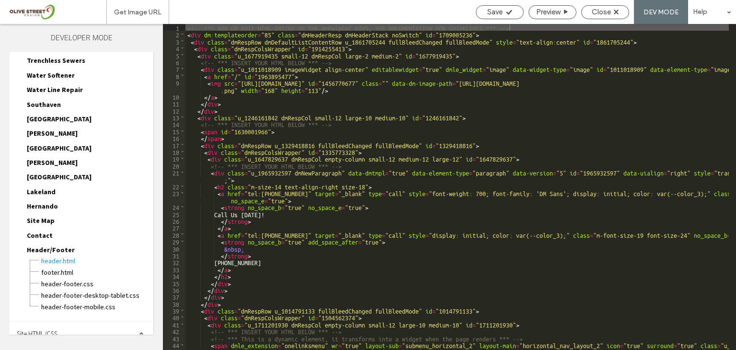
click at [58, 329] on span "Site HTML/CSS" at bounding box center [37, 333] width 41 height 9
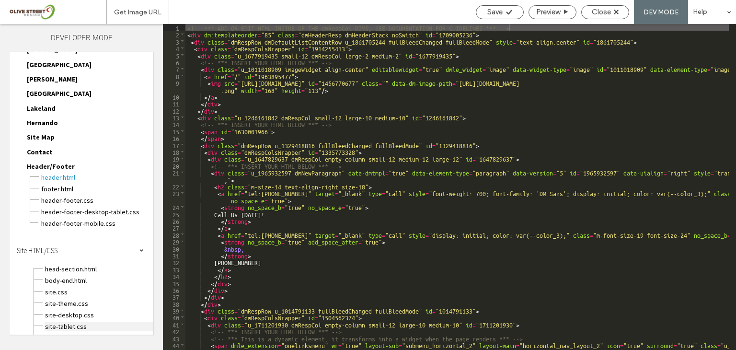
scroll to position [353, 0]
click at [67, 286] on span "site.css" at bounding box center [99, 291] width 109 height 10
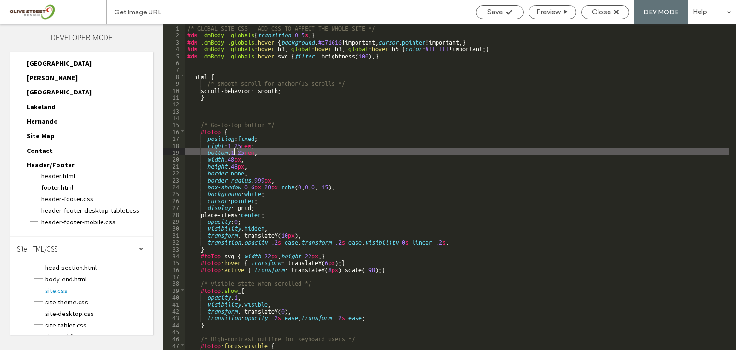
click at [235, 150] on div "/* GLOBAL SITE CSS - ADD CSS TO AFFECT THE WHOLE SITE */ #dm .dmBody .globals {…" at bounding box center [456, 194] width 543 height 340
click at [497, 13] on span "Save" at bounding box center [494, 12] width 15 height 9
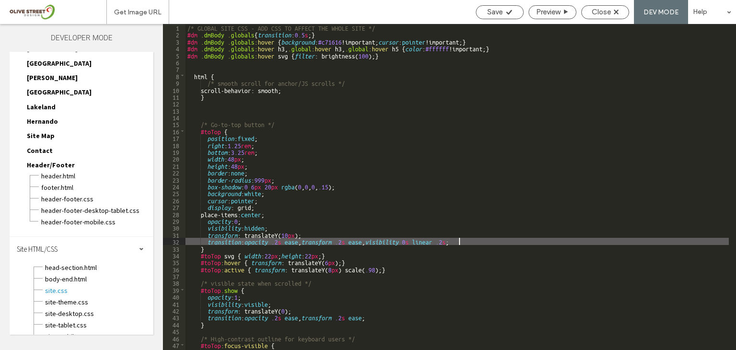
click at [477, 243] on div "/* GLOBAL SITE CSS - ADD CSS TO AFFECT THE WHOLE SITE */ #dm .dmBody .globals {…" at bounding box center [456, 194] width 543 height 340
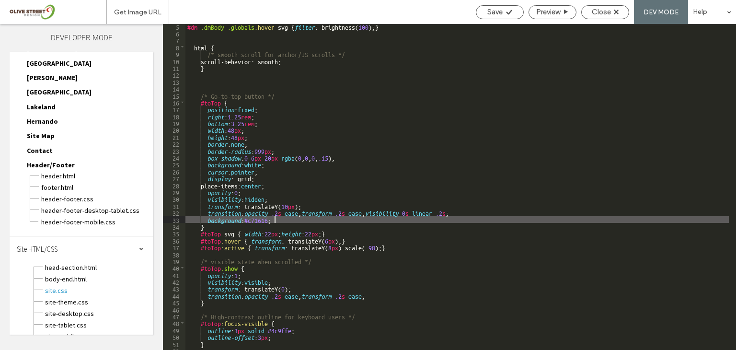
scroll to position [29, 0]
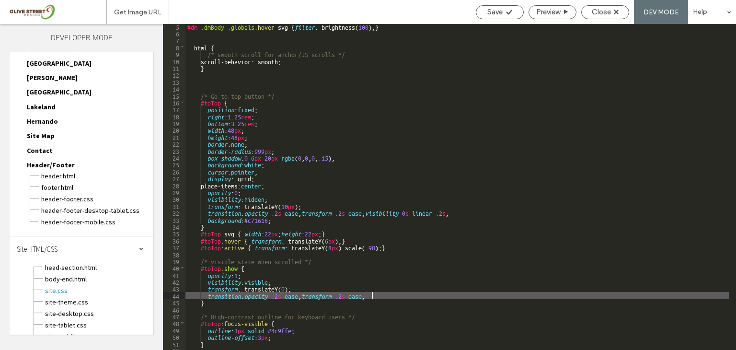
click at [383, 298] on div "#dm .dmBody .globals :hover svg { filter : brightness( 100 ); } html { /* smoot…" at bounding box center [456, 193] width 543 height 340
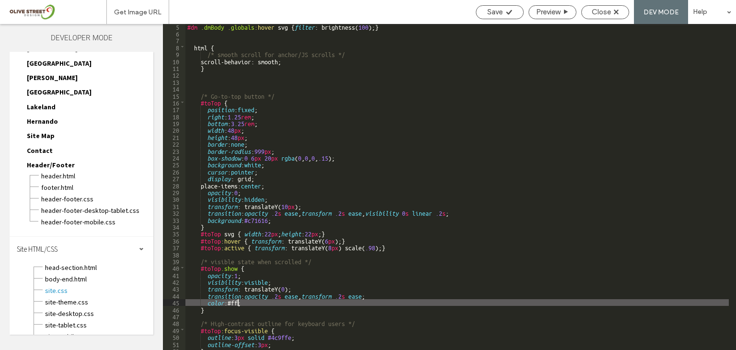
type textarea "**"
click at [497, 13] on span "Save" at bounding box center [494, 12] width 15 height 9
click at [610, 14] on span "Close" at bounding box center [601, 12] width 19 height 9
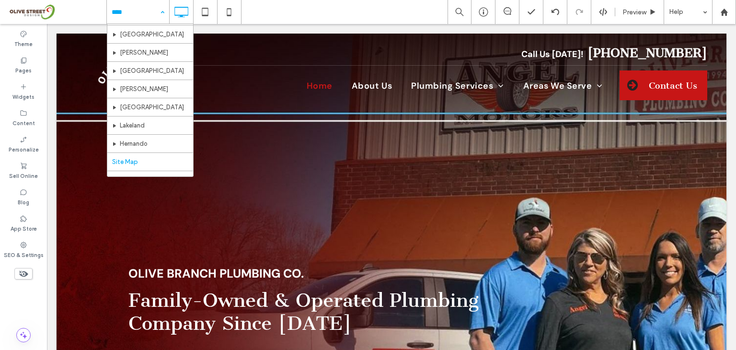
scroll to position [404, 0]
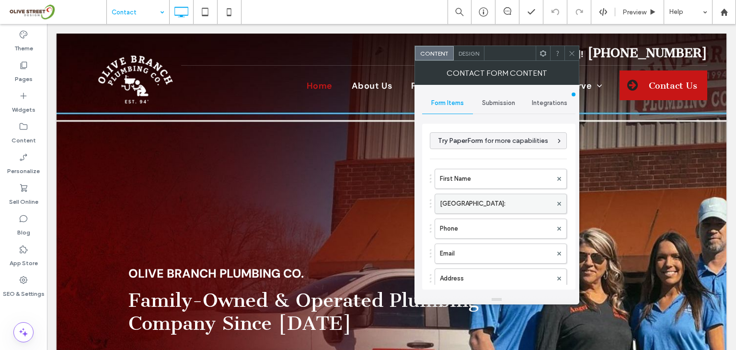
click at [497, 203] on label "New Field:" at bounding box center [496, 203] width 112 height 19
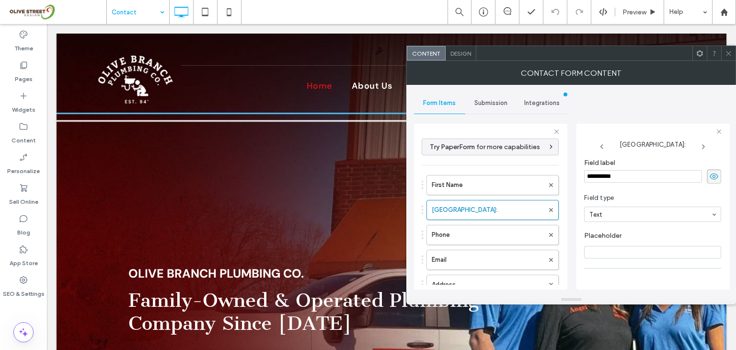
click at [728, 55] on icon at bounding box center [728, 53] width 7 height 7
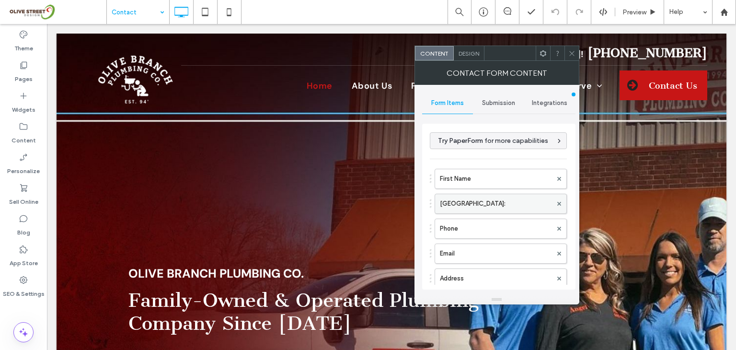
click at [490, 201] on label "New Field:" at bounding box center [496, 203] width 112 height 19
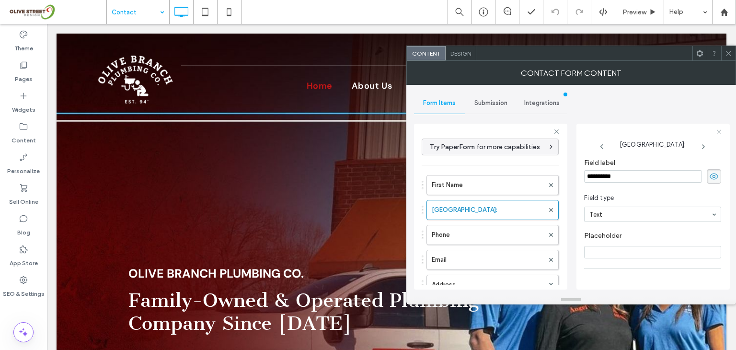
click at [632, 174] on input "**********" at bounding box center [643, 176] width 118 height 12
drag, startPoint x: 620, startPoint y: 174, endPoint x: 554, endPoint y: 174, distance: 65.2
click at [554, 174] on div "**********" at bounding box center [490, 205] width 153 height 178
type input "*"
type input "*********"
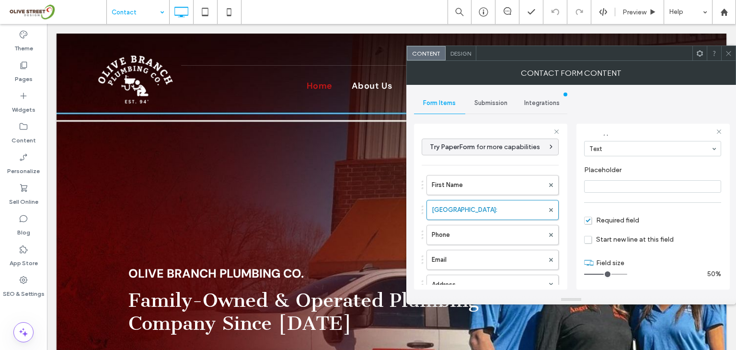
scroll to position [66, 0]
click at [588, 219] on span "Required field" at bounding box center [611, 220] width 55 height 8
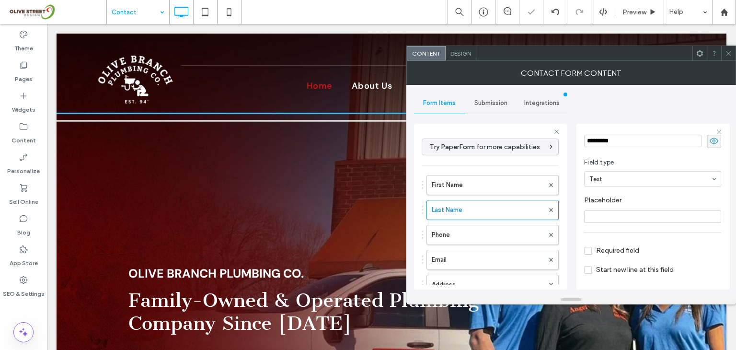
scroll to position [0, 0]
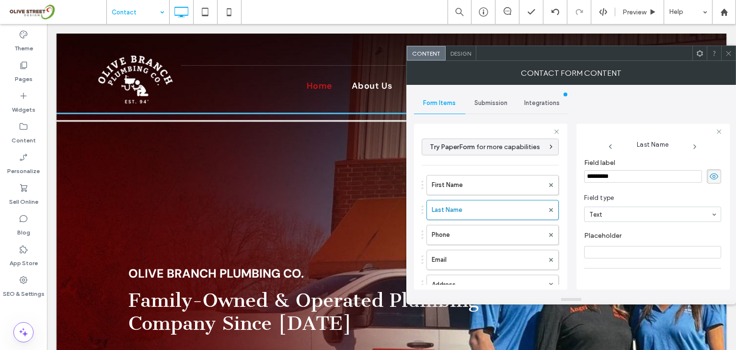
click at [691, 147] on icon at bounding box center [695, 147] width 8 height 8
click at [691, 148] on use at bounding box center [692, 147] width 2 height 4
click at [687, 146] on icon at bounding box center [691, 147] width 8 height 8
type input "**"
click at [692, 146] on use at bounding box center [693, 147] width 2 height 4
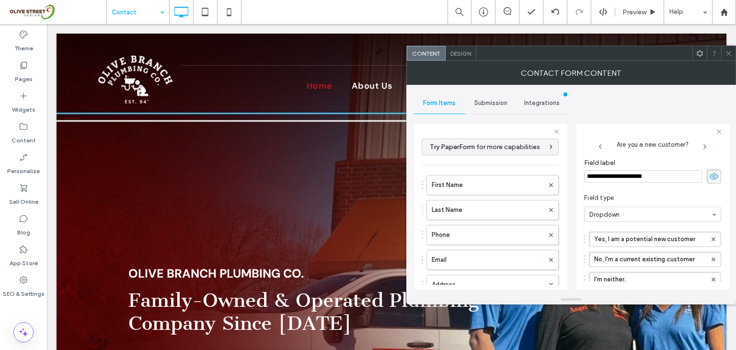
click at [702, 144] on icon at bounding box center [705, 147] width 8 height 8
click at [730, 56] on icon at bounding box center [728, 53] width 7 height 7
